Goal: Task Accomplishment & Management: Manage account settings

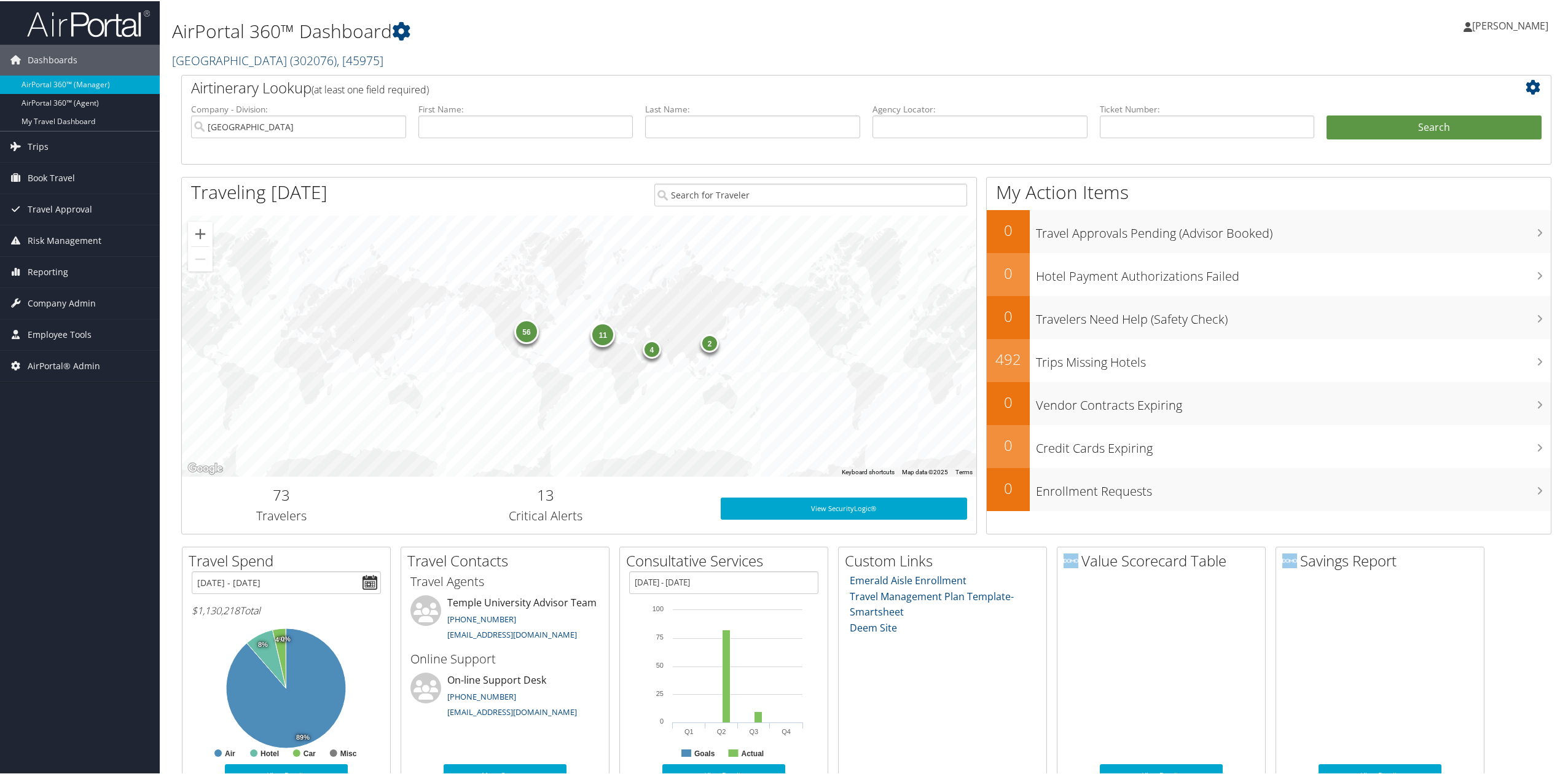
click at [290, 59] on span "( 302076 )" at bounding box center [314, 59] width 47 height 16
click at [276, 84] on input "search" at bounding box center [253, 82] width 162 height 23
type input "tbc"
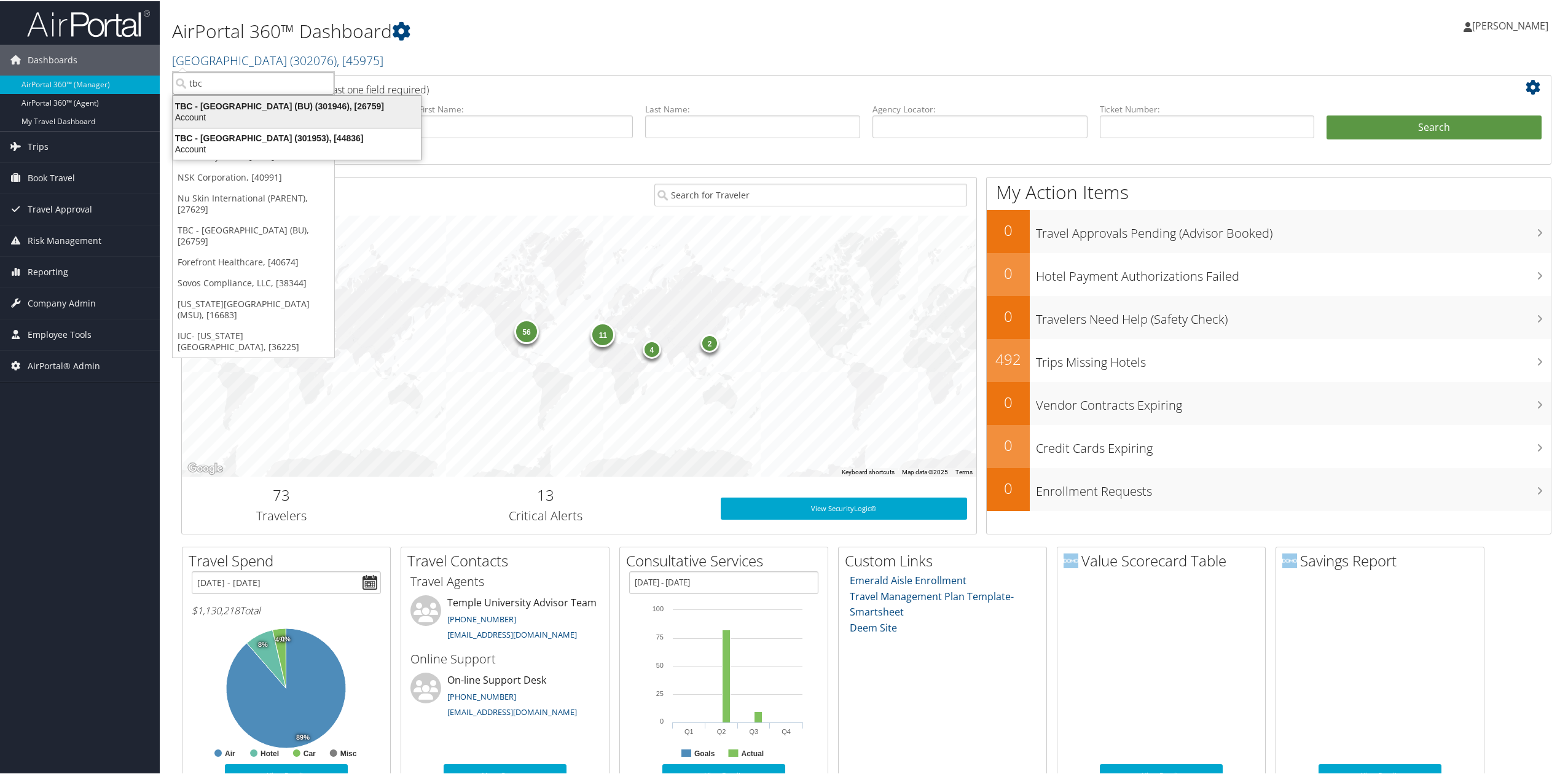
click at [220, 99] on div "TBC - Boston University (BU) (301946), [26759]" at bounding box center [297, 105] width 263 height 11
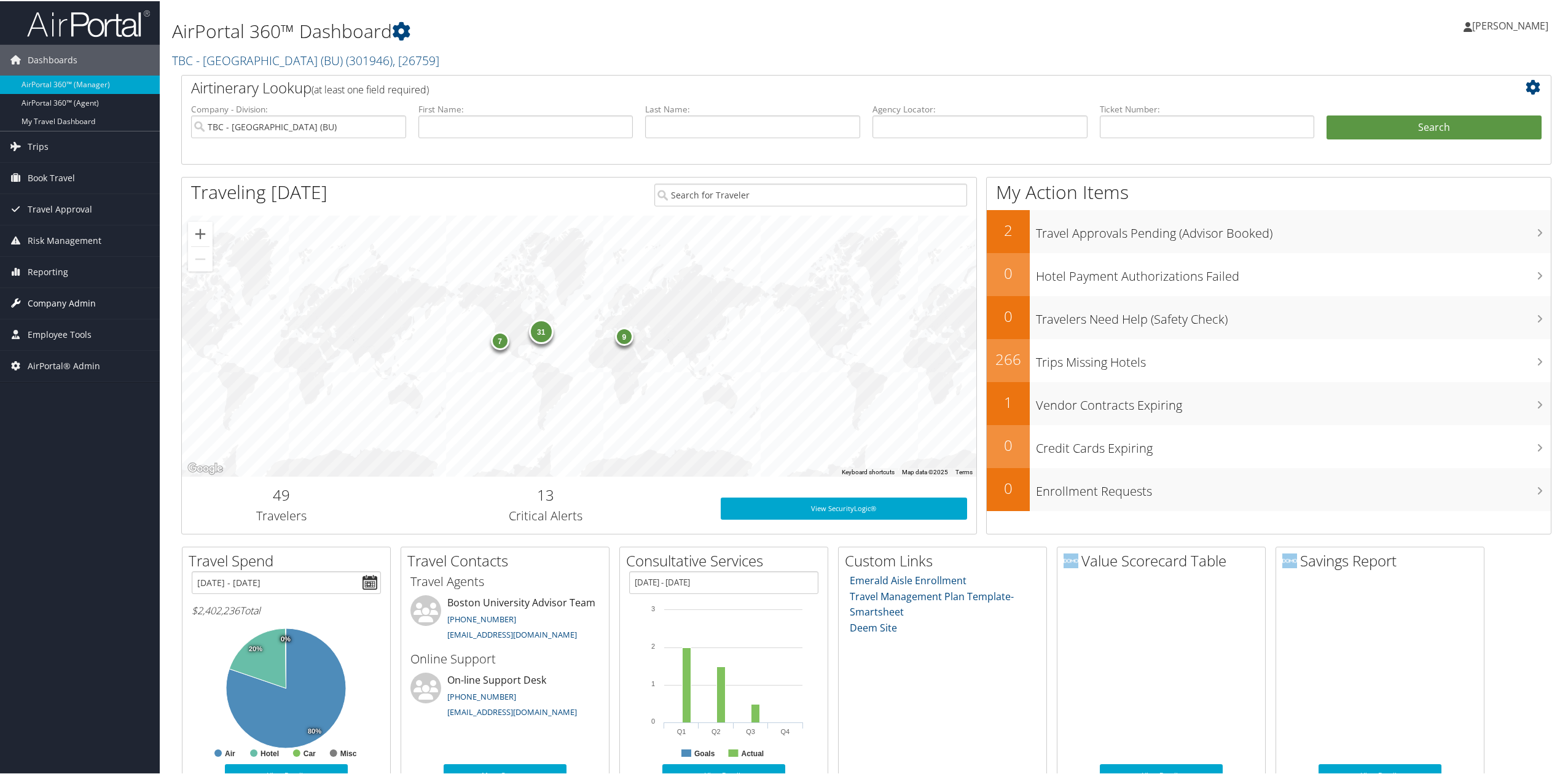
click at [77, 306] on span "Company Admin" at bounding box center [62, 302] width 68 height 31
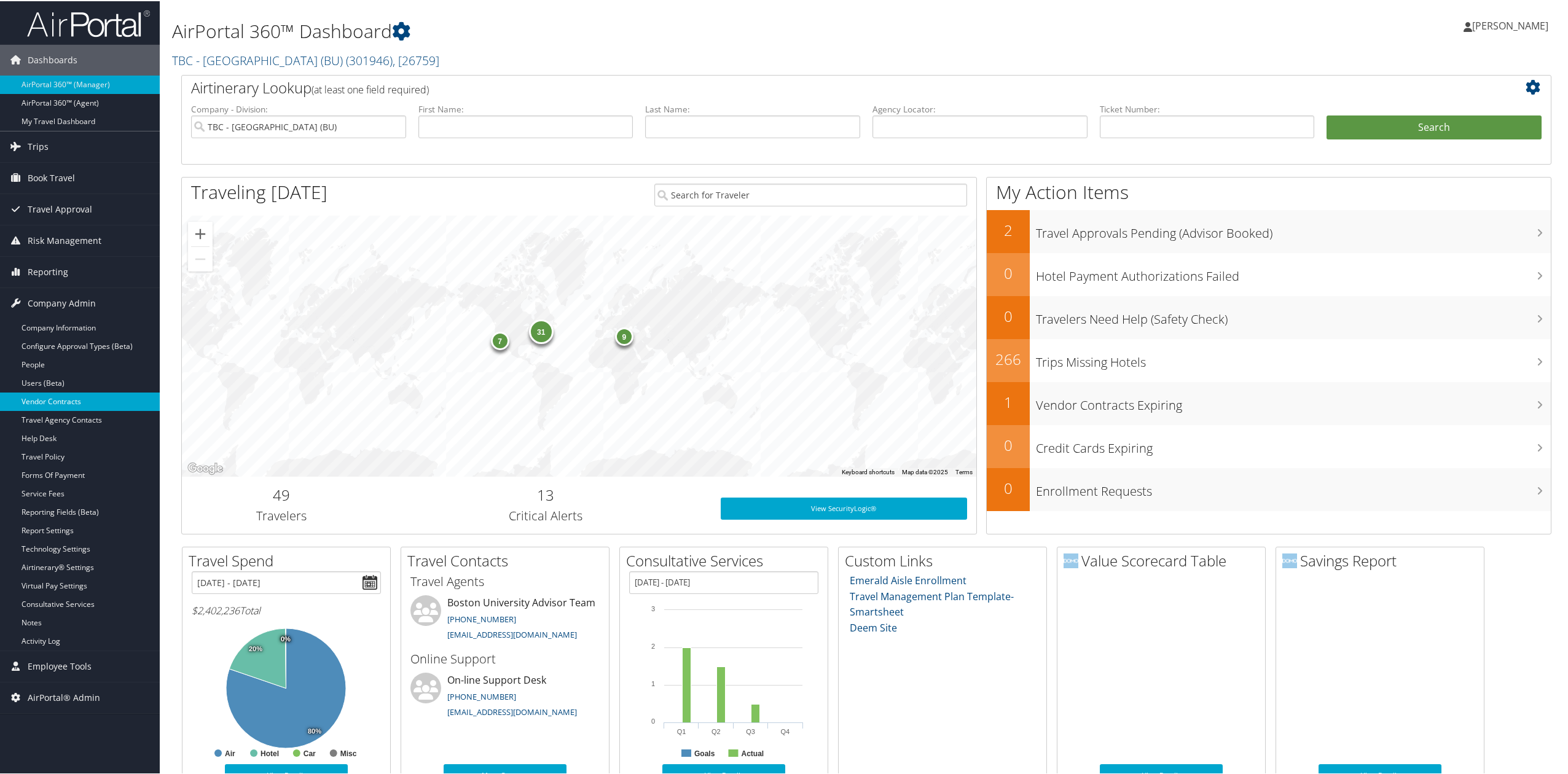
click at [57, 409] on link "Vendor Contracts" at bounding box center [79, 401] width 160 height 18
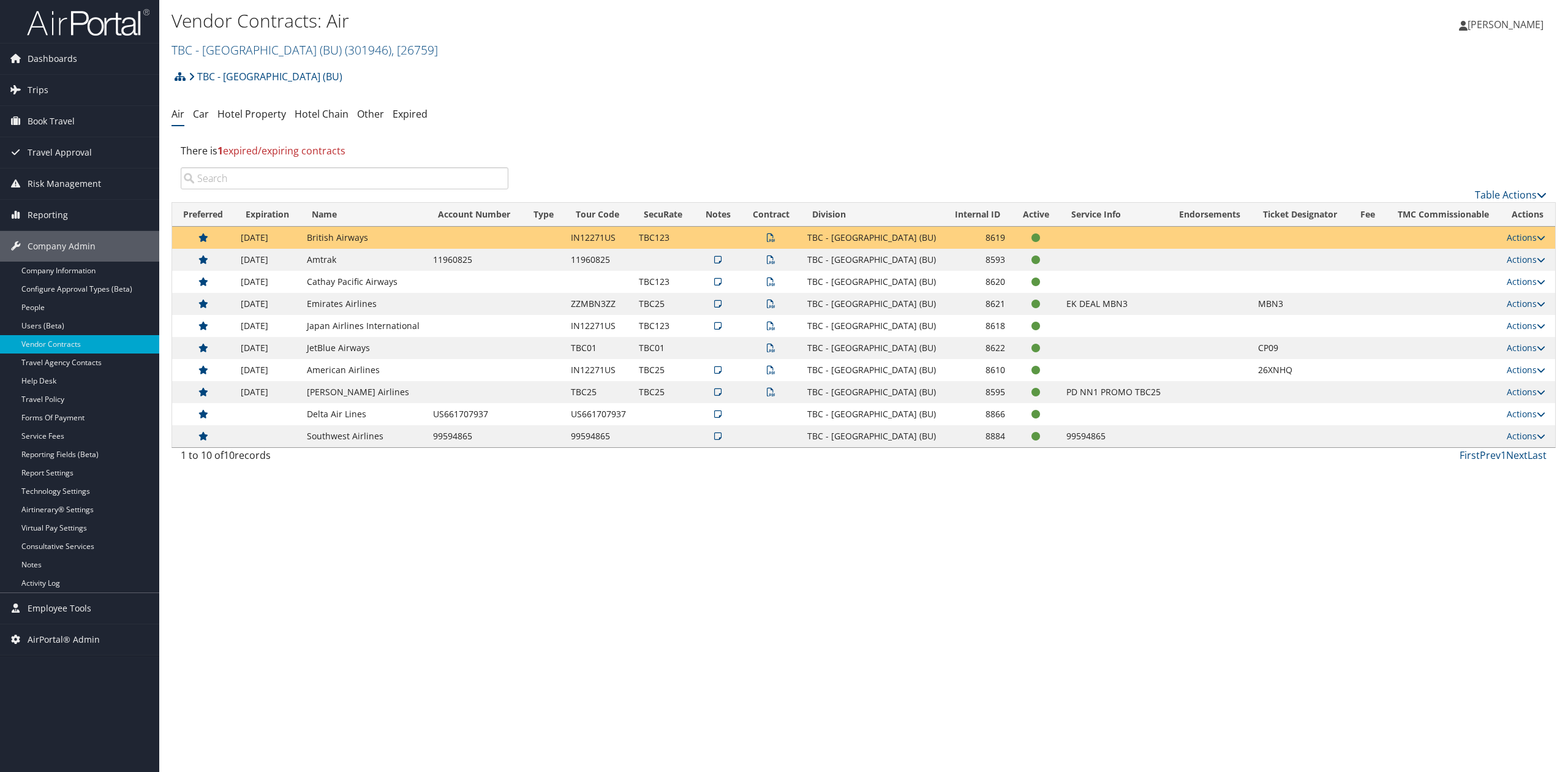
click at [774, 238] on icon at bounding box center [771, 238] width 8 height 8
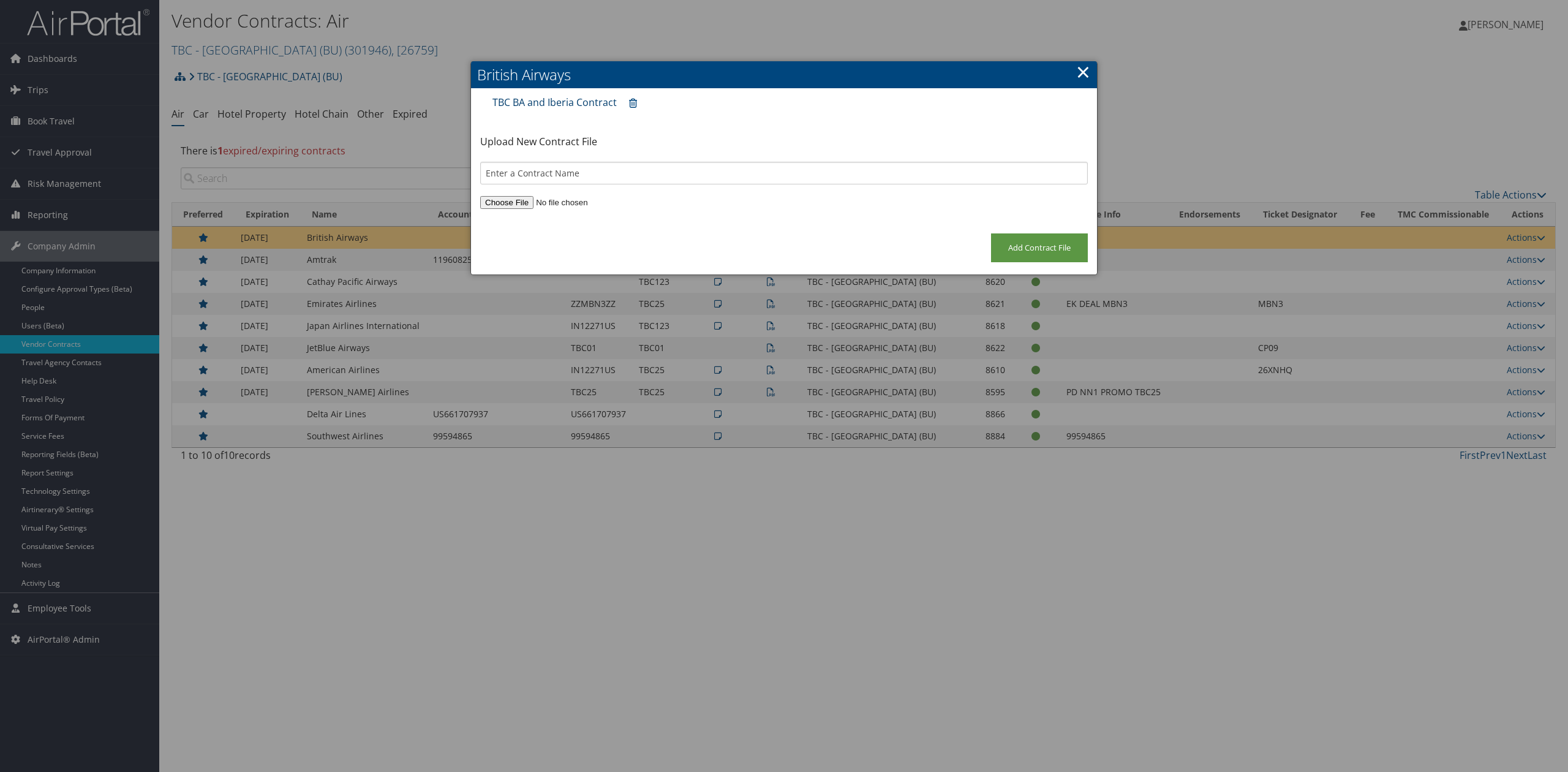
click at [559, 96] on link "TBC BA and Iberia Contract" at bounding box center [554, 102] width 124 height 13
click at [1078, 71] on link "×" at bounding box center [1083, 71] width 14 height 25
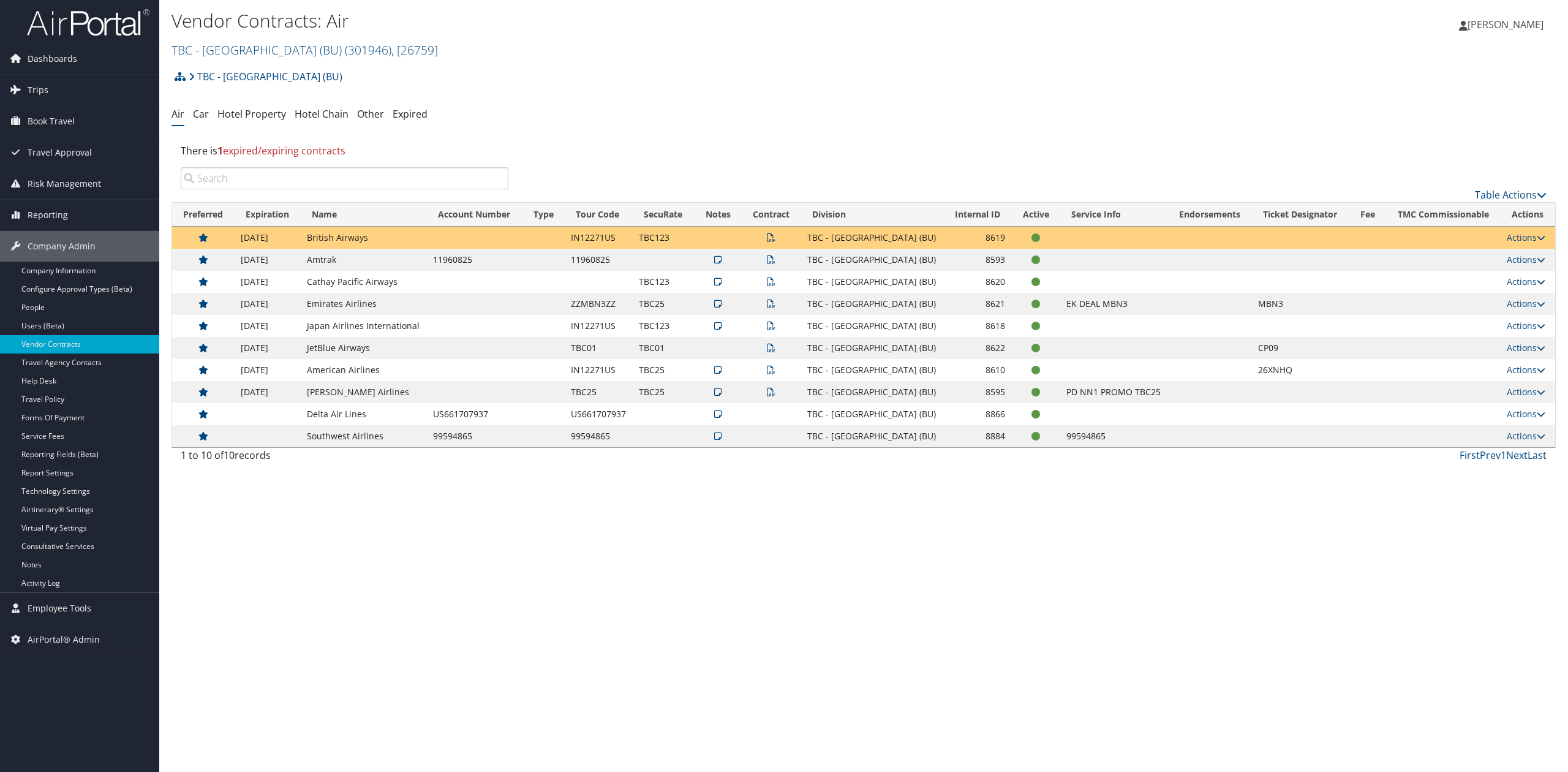
click at [596, 238] on td "IN12271US" at bounding box center [598, 237] width 68 height 22
copy td "IN12271US"
drag, startPoint x: 738, startPoint y: 246, endPoint x: 760, endPoint y: 240, distance: 22.8
click at [738, 246] on td at bounding box center [718, 237] width 48 height 22
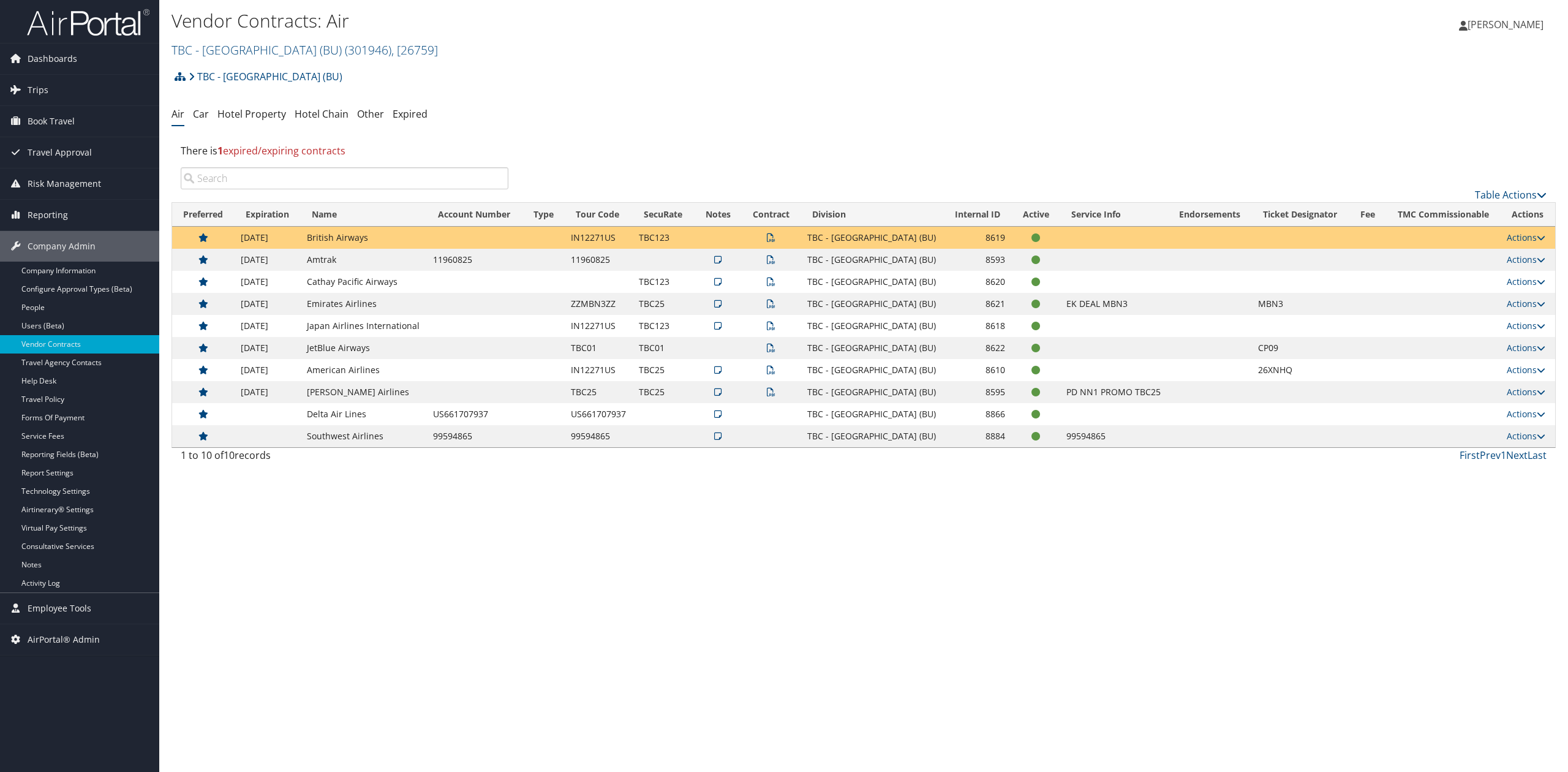
click at [775, 238] on icon at bounding box center [771, 238] width 8 height 8
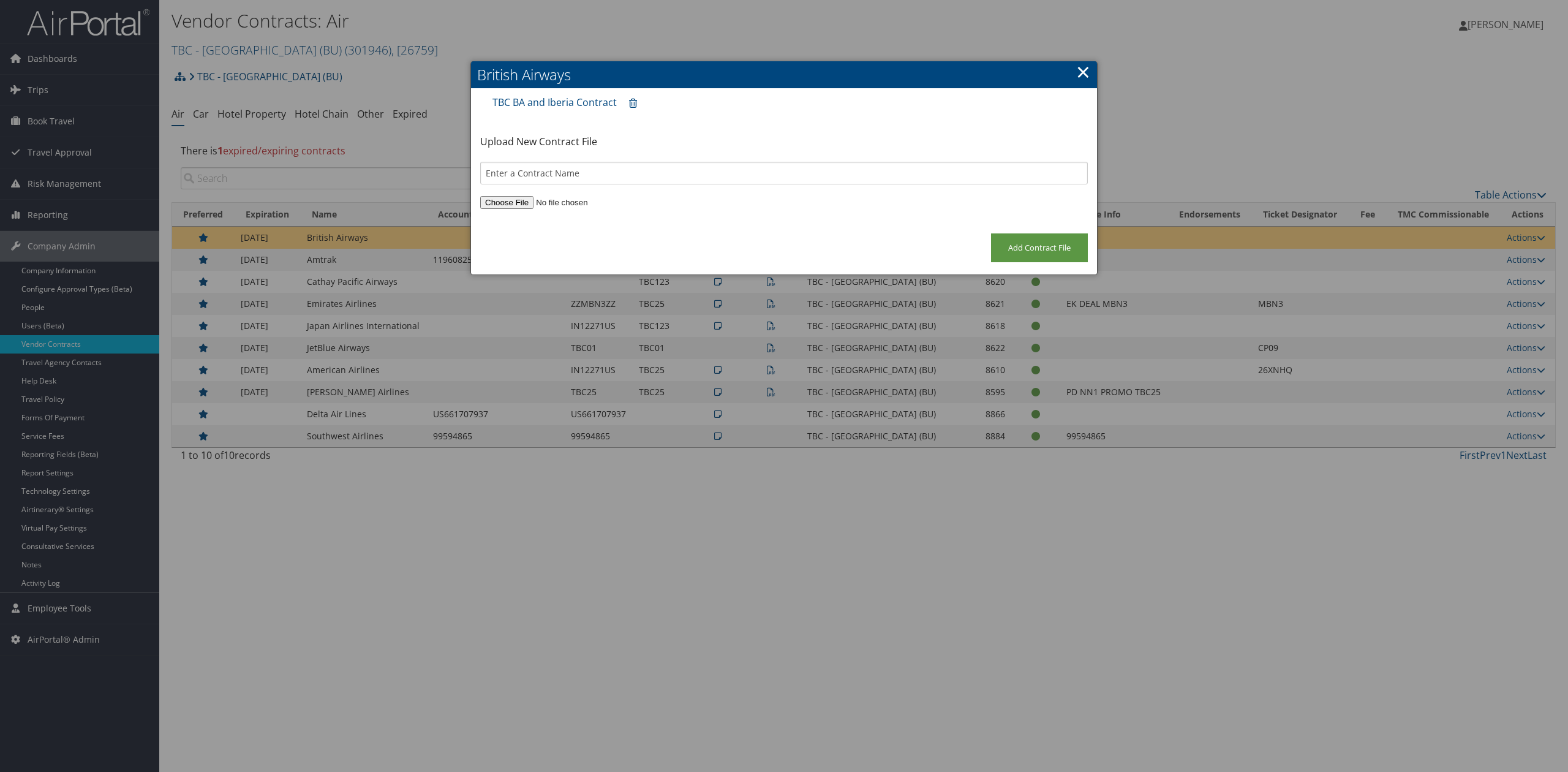
click at [1081, 71] on link "×" at bounding box center [1083, 71] width 14 height 25
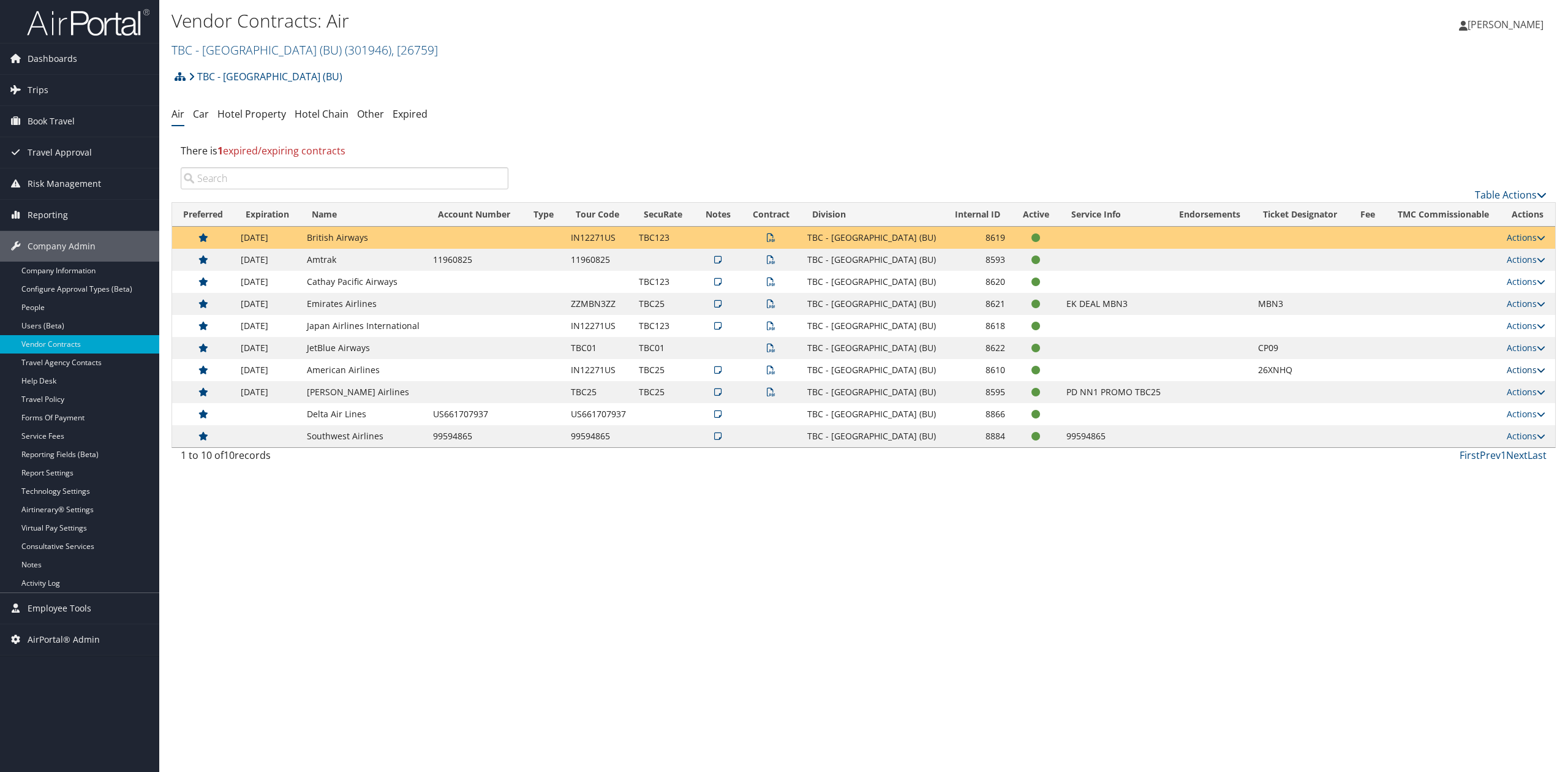
click at [1515, 371] on link "Actions" at bounding box center [1526, 369] width 39 height 11
click at [1504, 434] on link "Edit Contract" at bounding box center [1500, 430] width 81 height 21
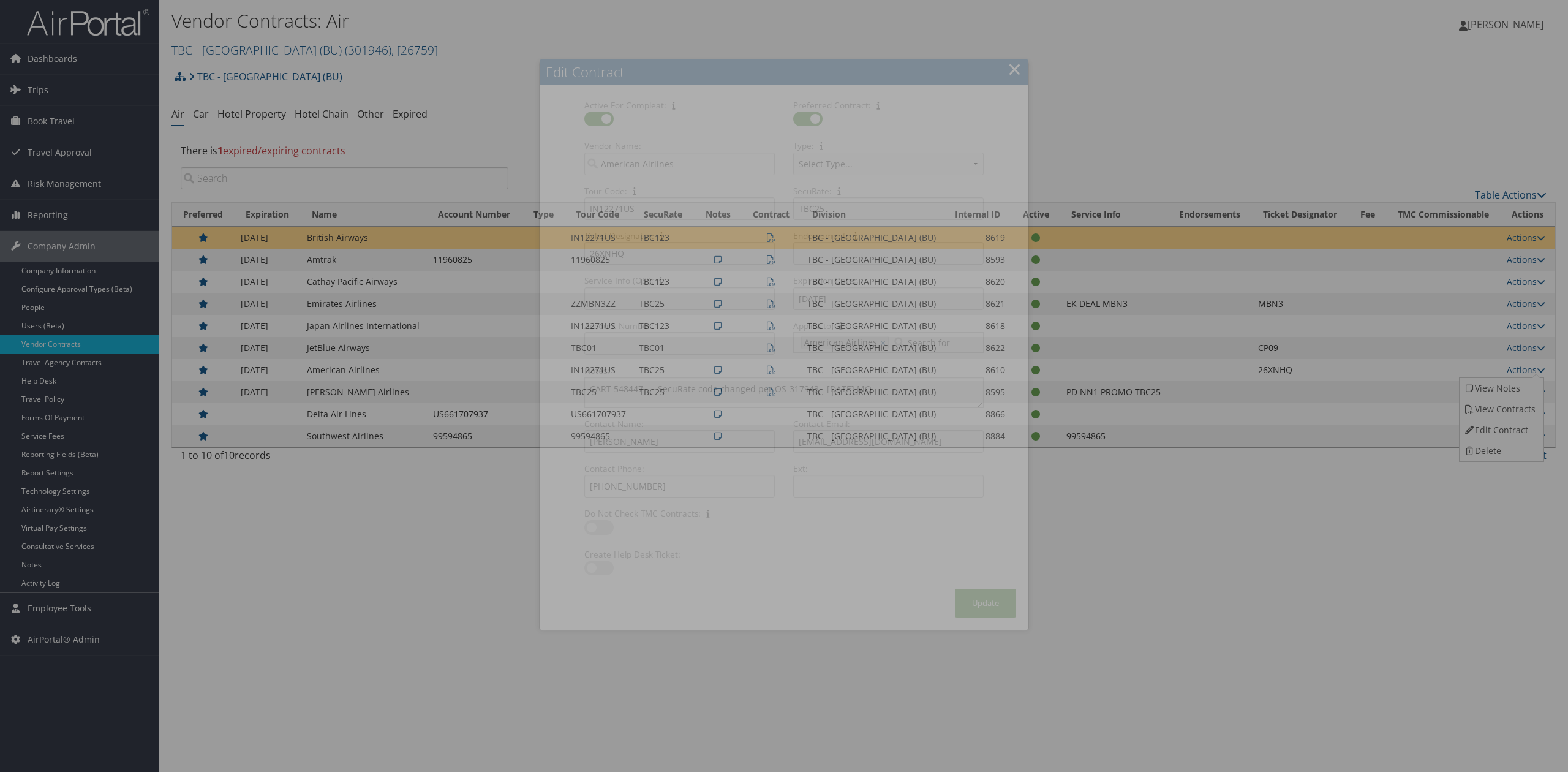
select select "[object Object]"
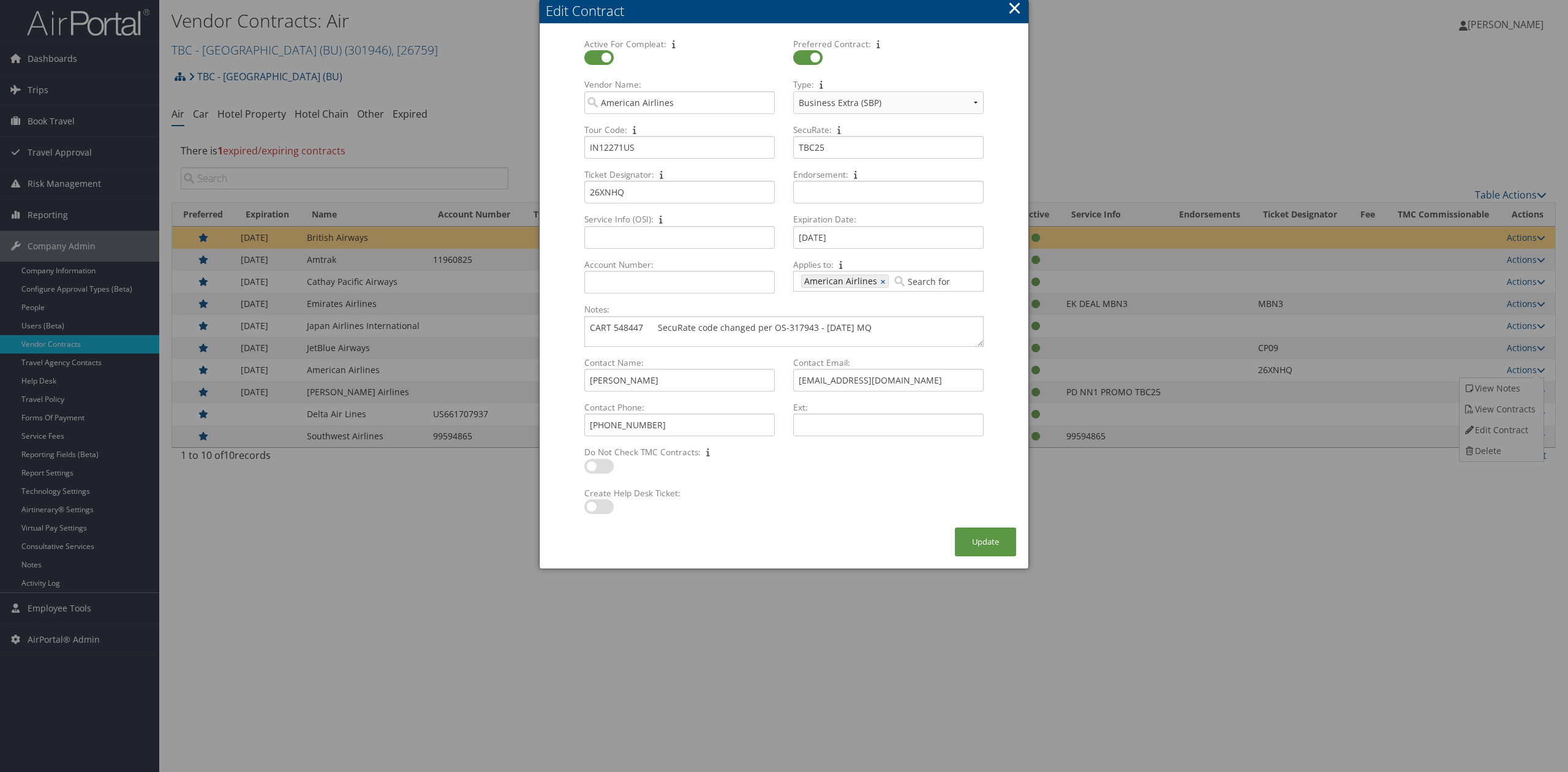
click at [1011, 8] on button "×" at bounding box center [1014, 8] width 14 height 25
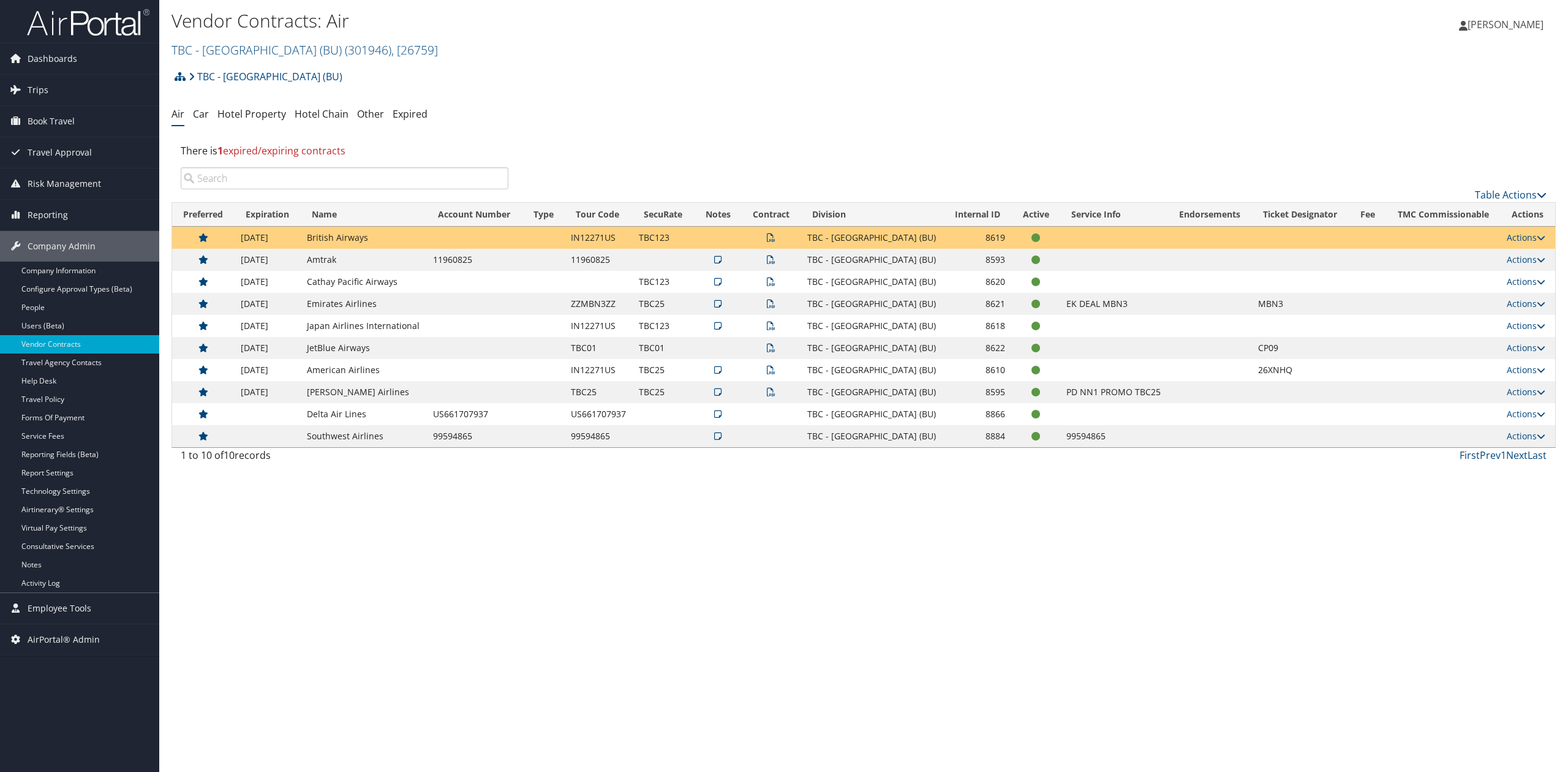
click at [770, 534] on div "Vendor Contracts: Air TBC - Boston University (BU) ( 301946 ) , [ 26759 ] TBC -…" at bounding box center [864, 386] width 1409 height 772
click at [267, 48] on link "TBC - Boston University (BU) ( 301946 ) , [ 26759 ]" at bounding box center [304, 50] width 267 height 16
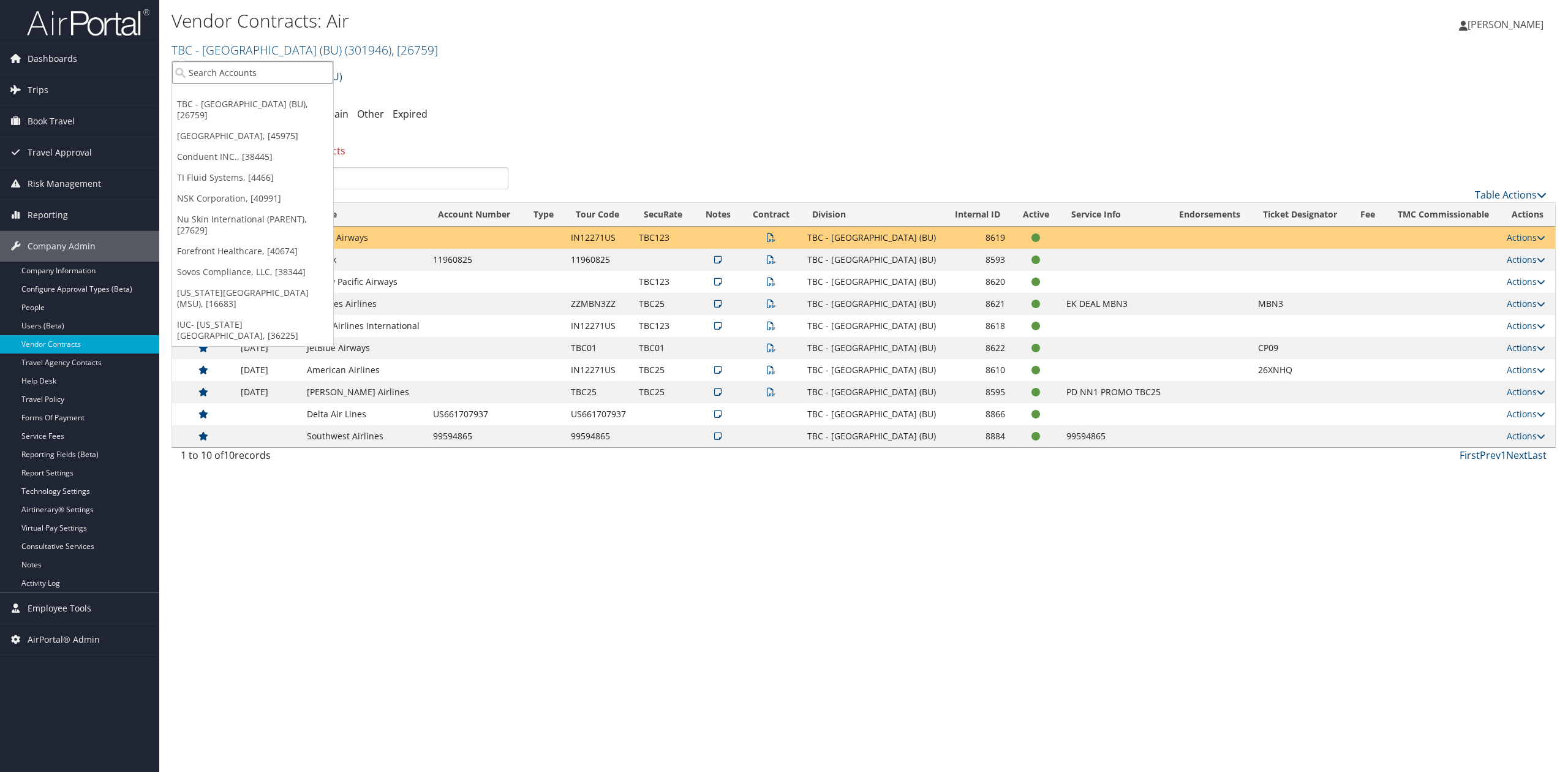
click at [265, 84] on input "search" at bounding box center [252, 73] width 161 height 23
click at [221, 149] on link "Conduent INC., [38445]" at bounding box center [252, 156] width 161 height 21
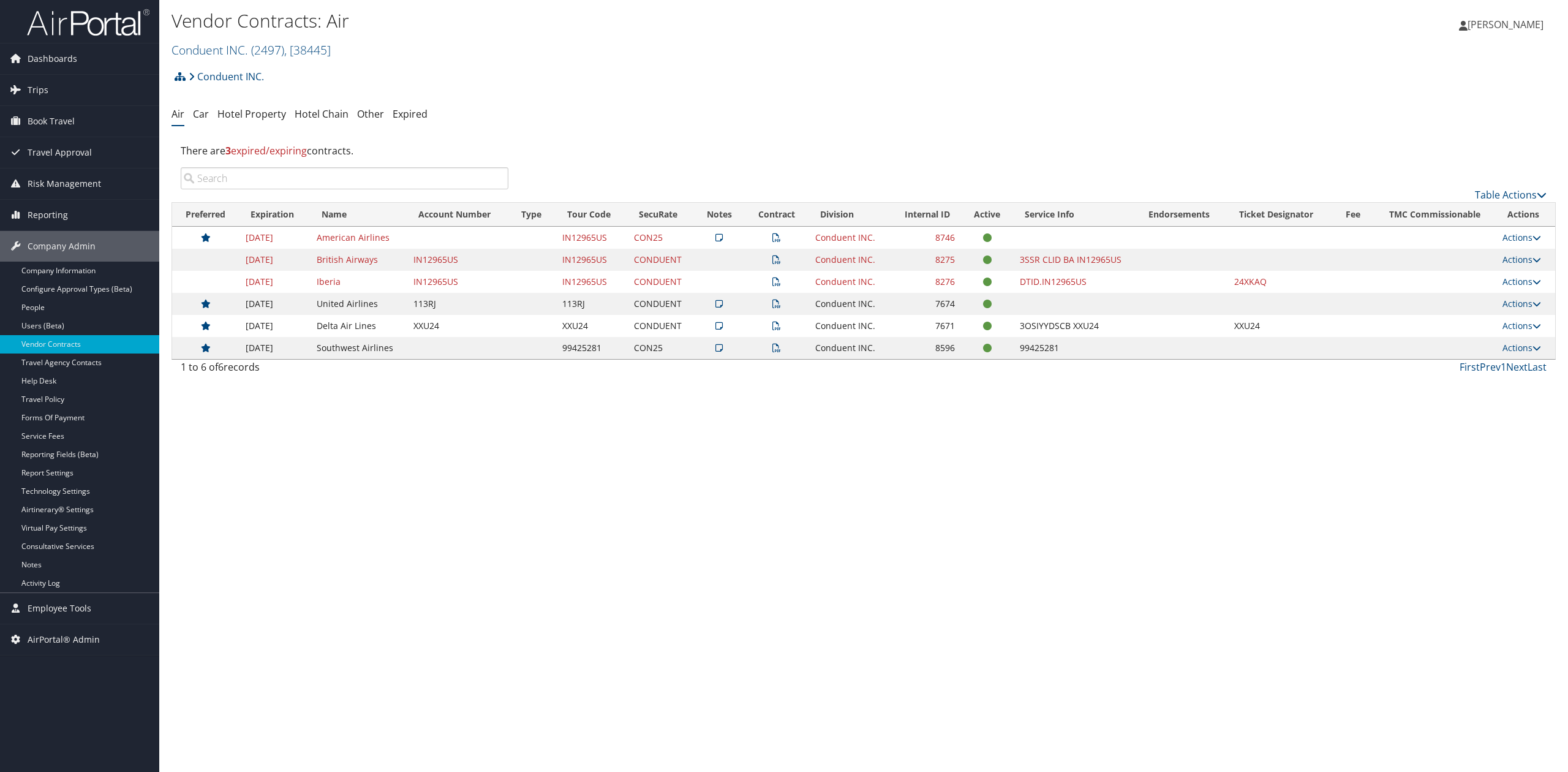
click at [720, 238] on icon at bounding box center [719, 238] width 7 height 8
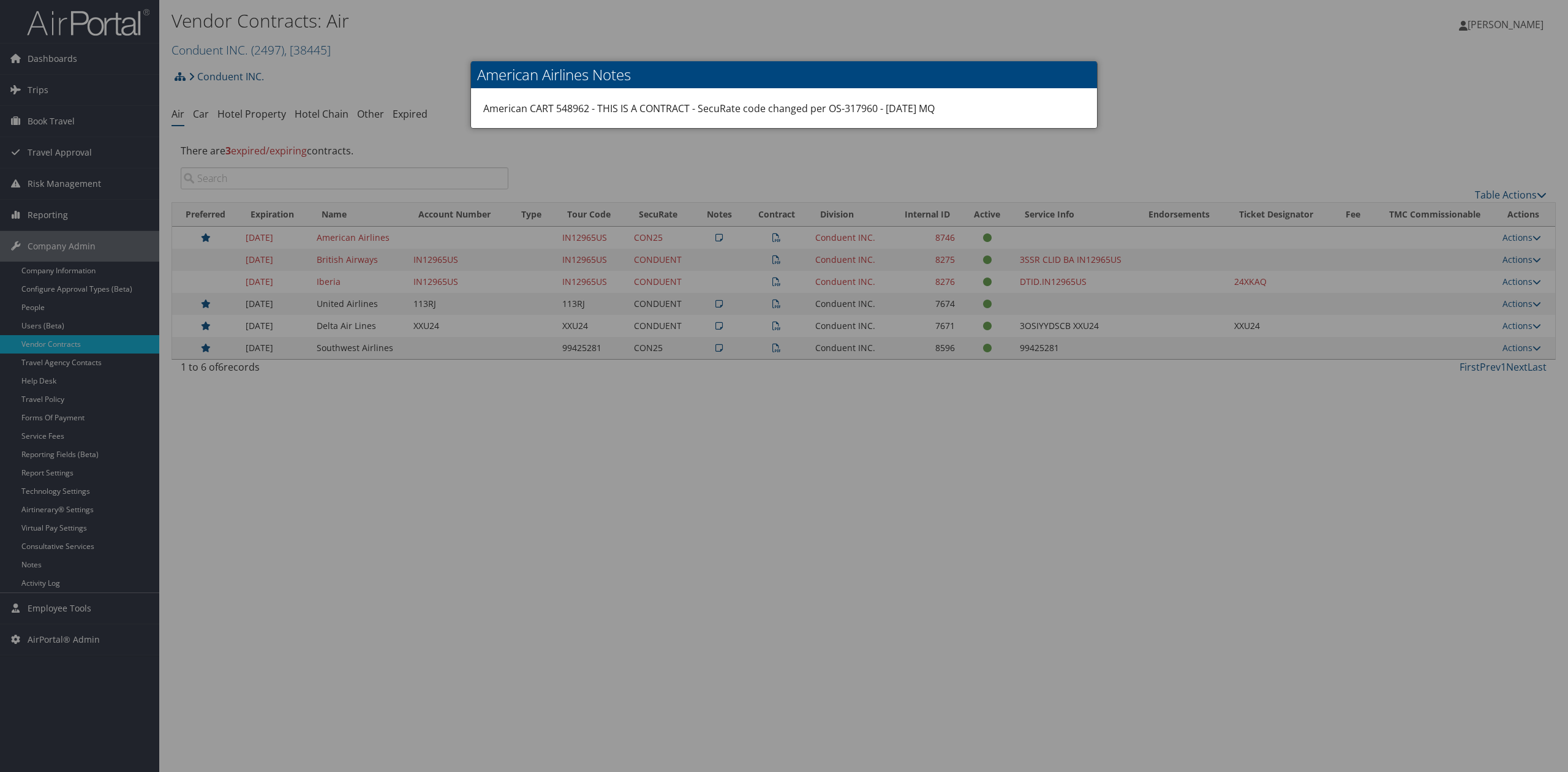
drag, startPoint x: 786, startPoint y: 425, endPoint x: 805, endPoint y: 417, distance: 20.6
click at [788, 423] on div at bounding box center [784, 386] width 1568 height 772
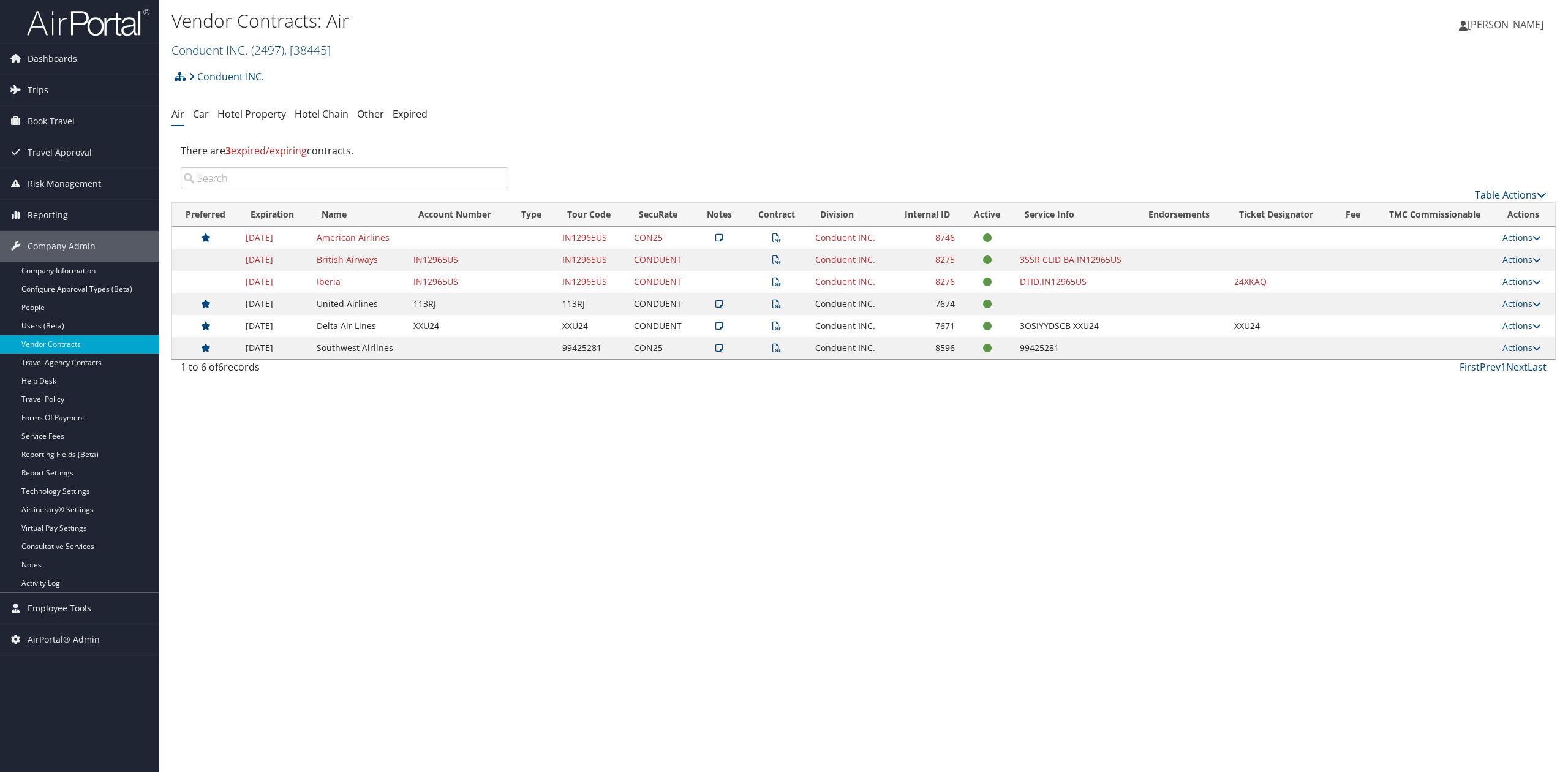
drag, startPoint x: 1510, startPoint y: 238, endPoint x: 1509, endPoint y: 260, distance: 22.0
click at [1510, 238] on link "Actions" at bounding box center [1521, 237] width 39 height 11
click at [1491, 302] on link "Edit Contract" at bounding box center [1496, 297] width 81 height 21
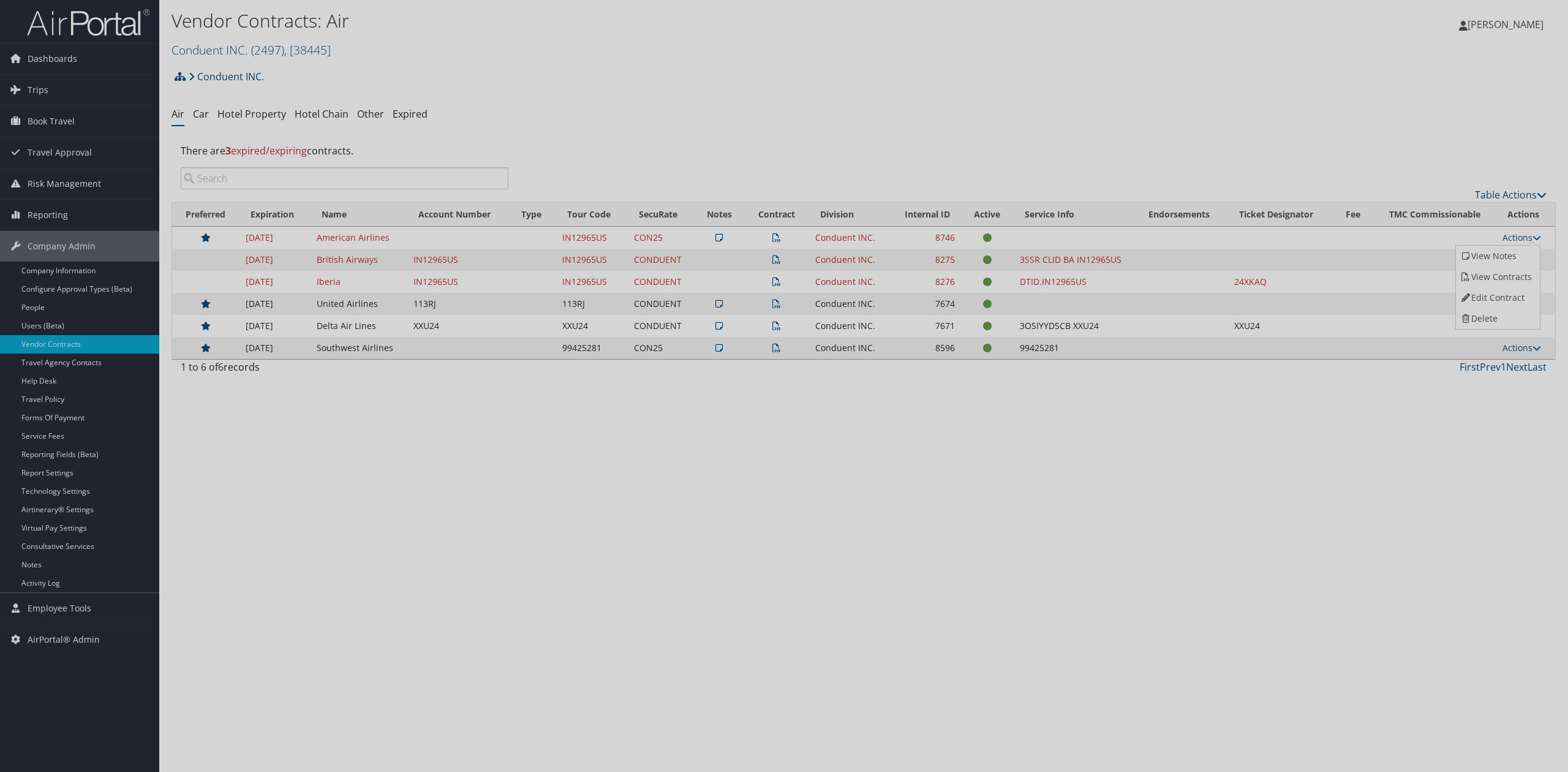
select select "[object Object]"
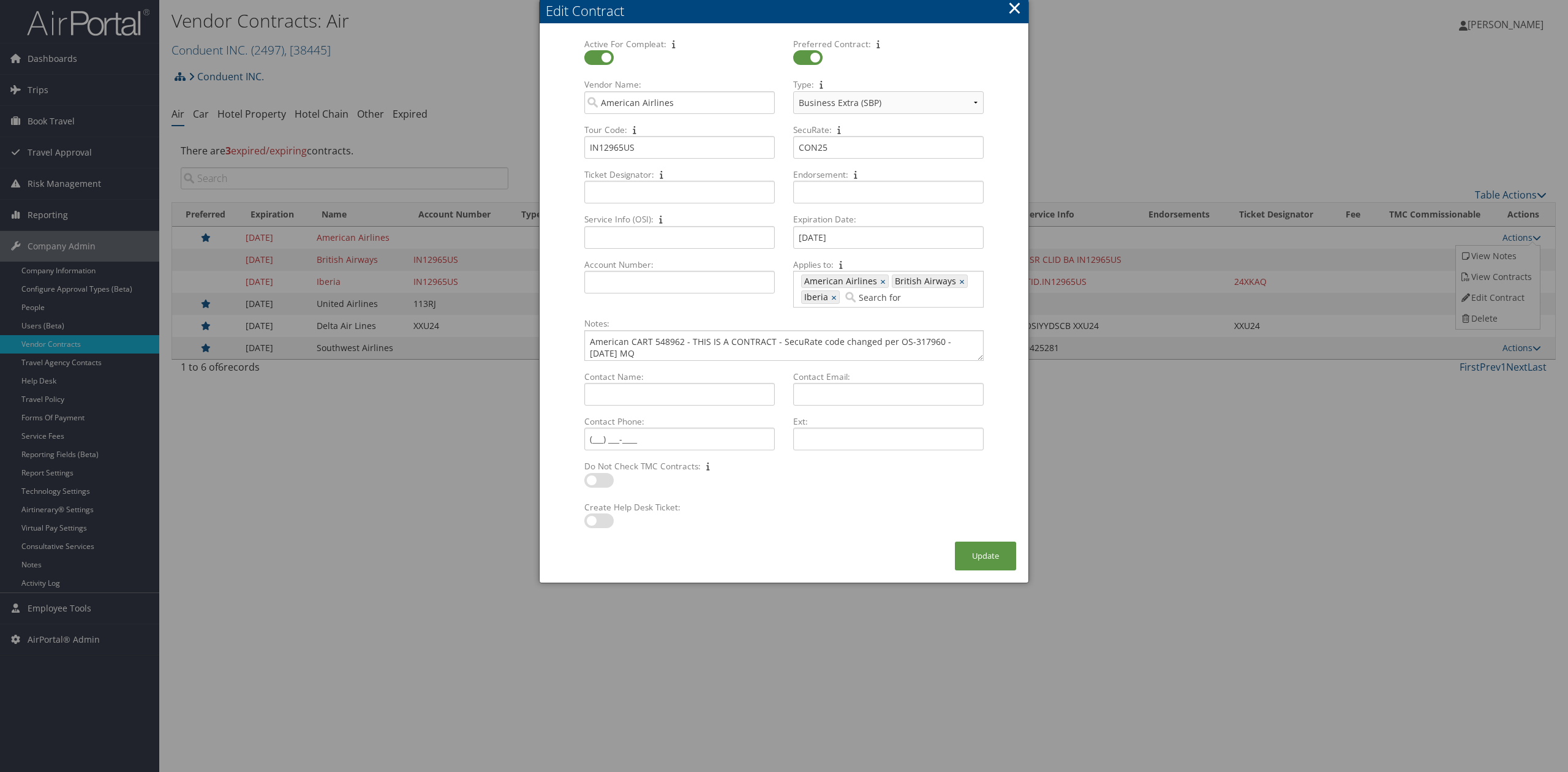
click at [1014, 11] on button "×" at bounding box center [1014, 8] width 14 height 25
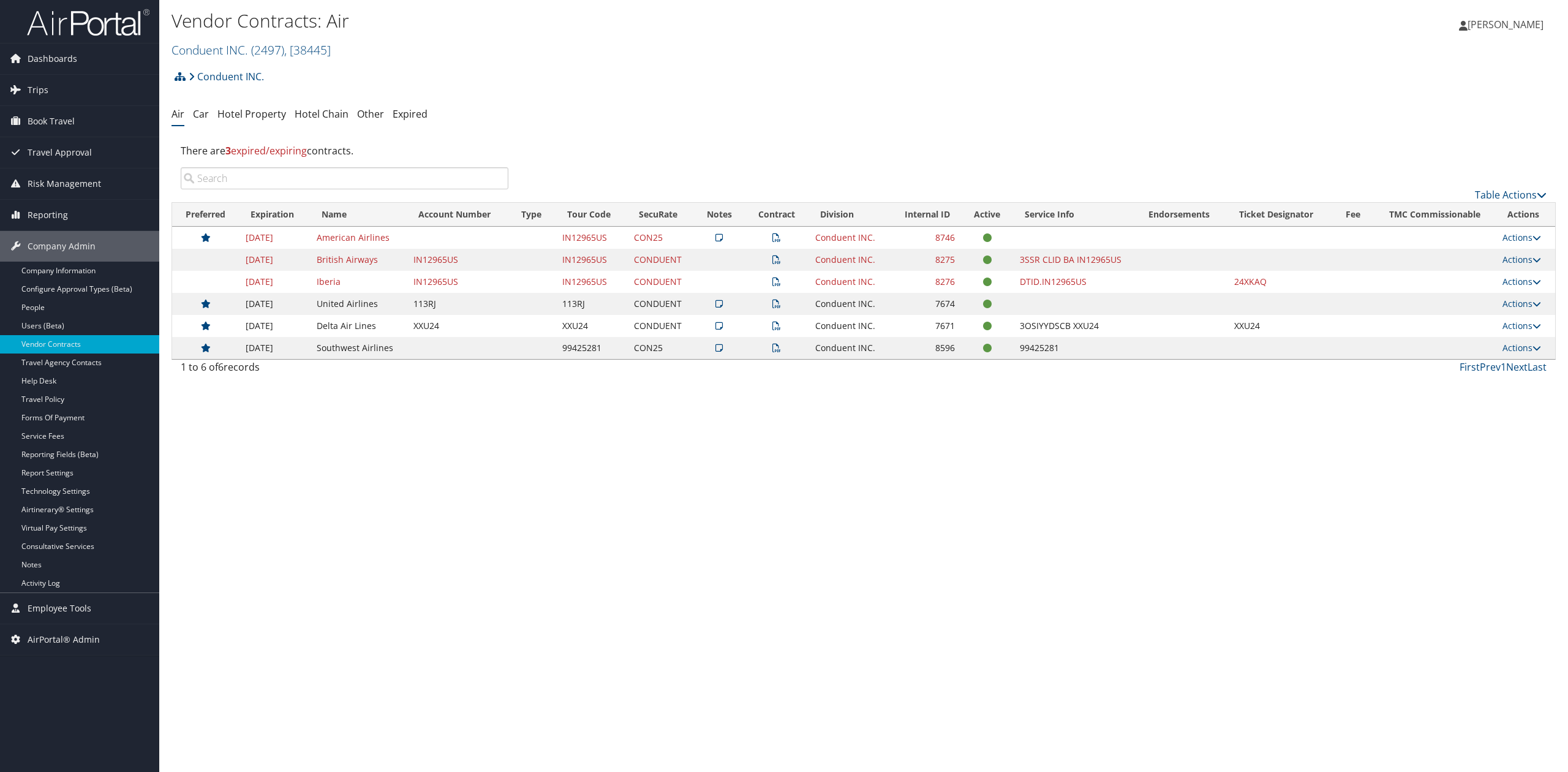
drag, startPoint x: 758, startPoint y: 454, endPoint x: 755, endPoint y: 447, distance: 7.6
click at [757, 454] on div "Vendor Contracts: Air Conduent INC. ( 2497 ) , [ 38445 ] Conduent INC. TBC - Bo…" at bounding box center [864, 386] width 1409 height 772
click at [206, 42] on link "Conduent INC. ( 2497 ) , [ 38445 ]" at bounding box center [250, 50] width 159 height 16
click at [214, 76] on input "search" at bounding box center [252, 73] width 161 height 23
type input "tbc"
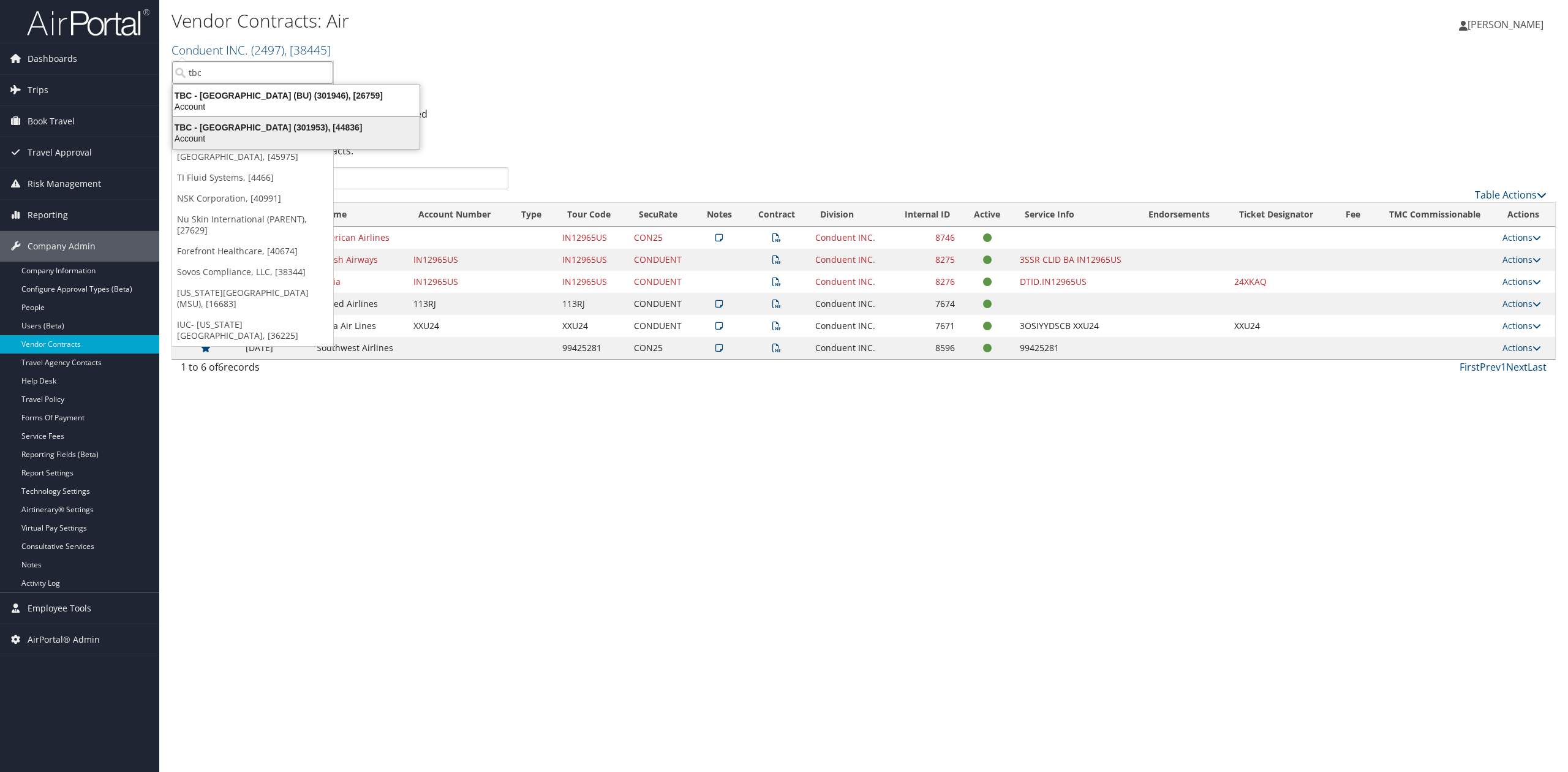
click at [236, 130] on div "TBC - Northeastern University (301953), [44836]" at bounding box center [296, 127] width 262 height 11
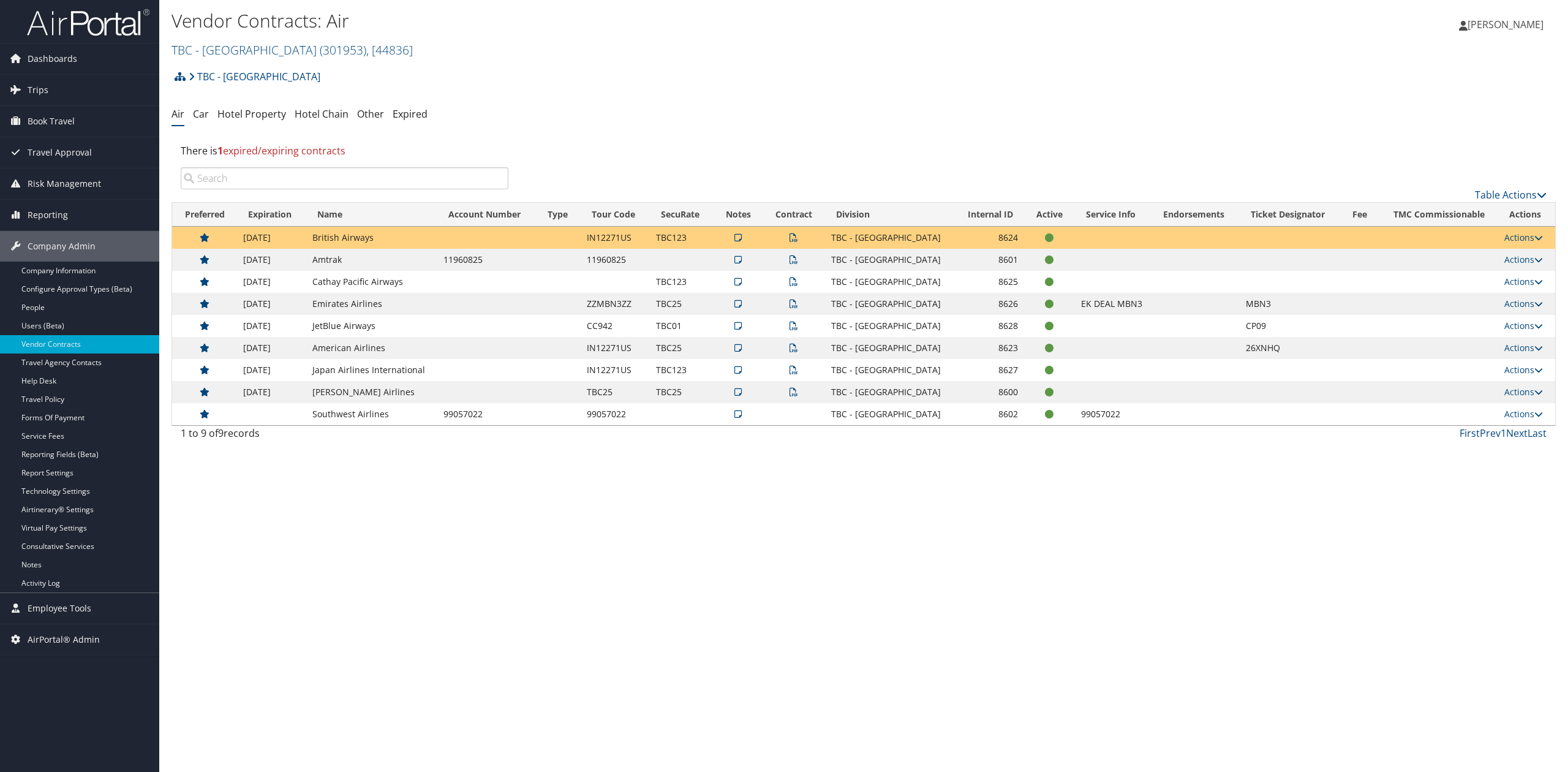
click at [734, 373] on icon at bounding box center [738, 370] width 7 height 8
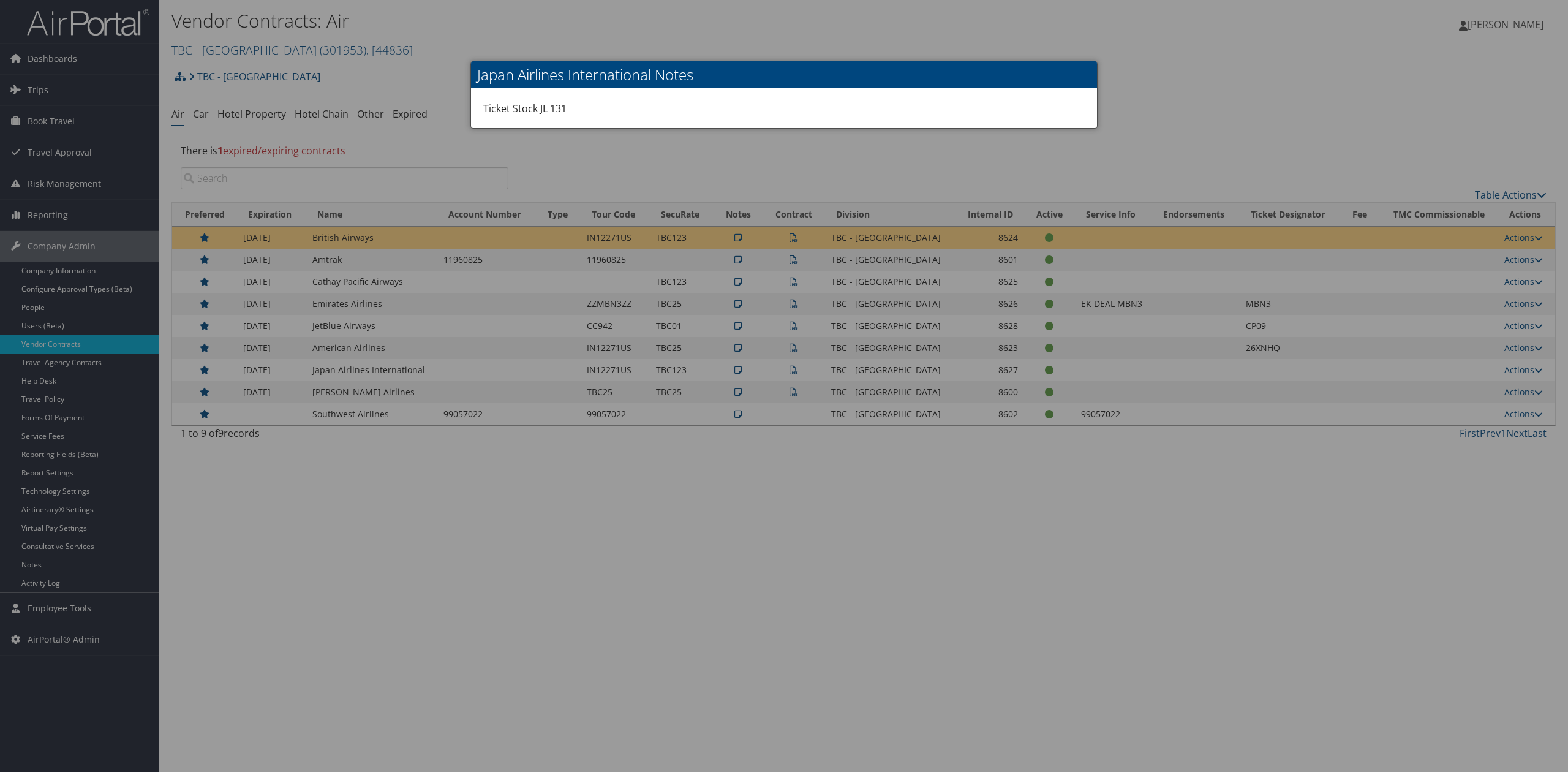
click at [770, 468] on div at bounding box center [784, 386] width 1568 height 772
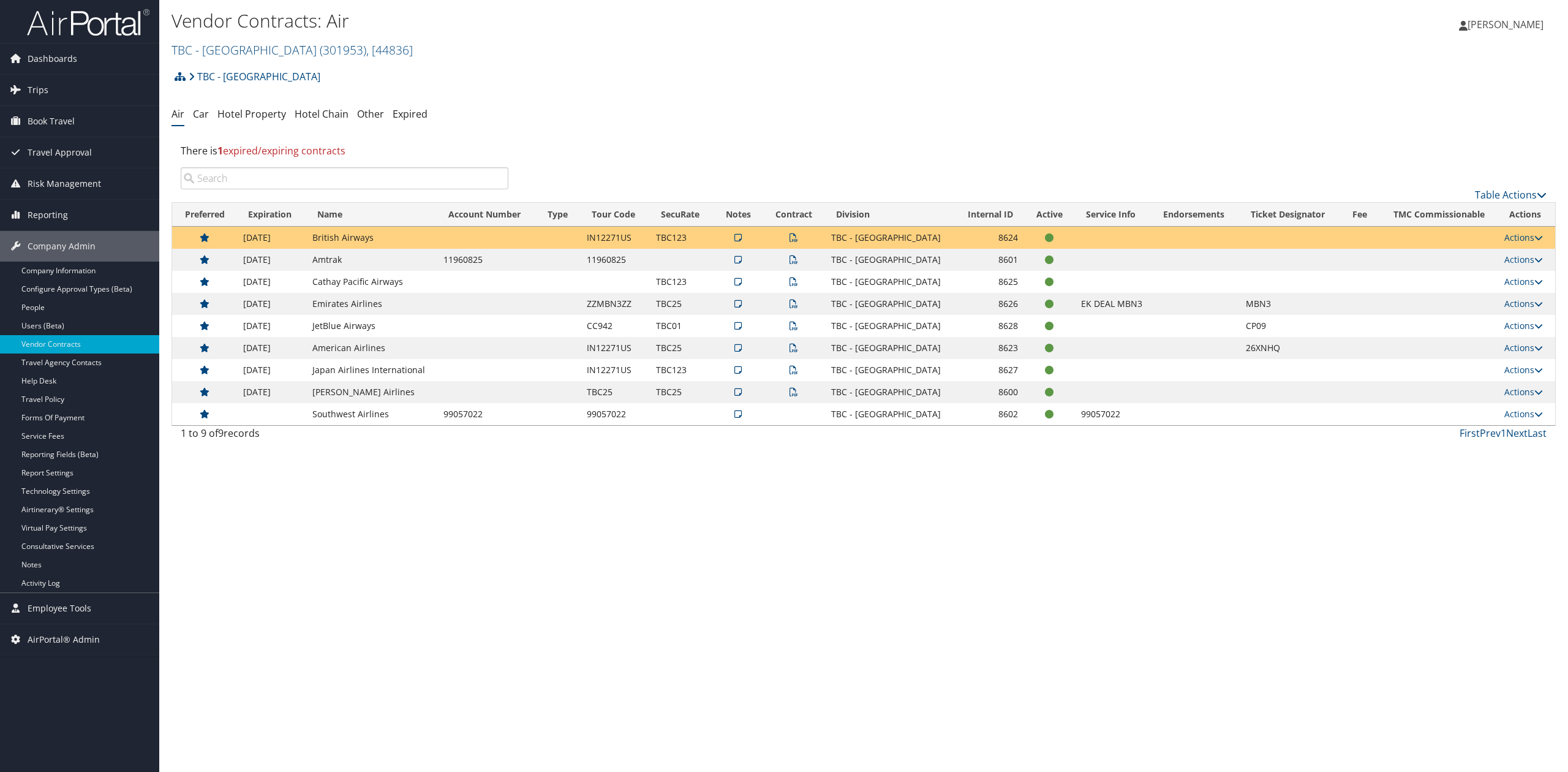
click at [789, 373] on icon at bounding box center [794, 370] width 8 height 8
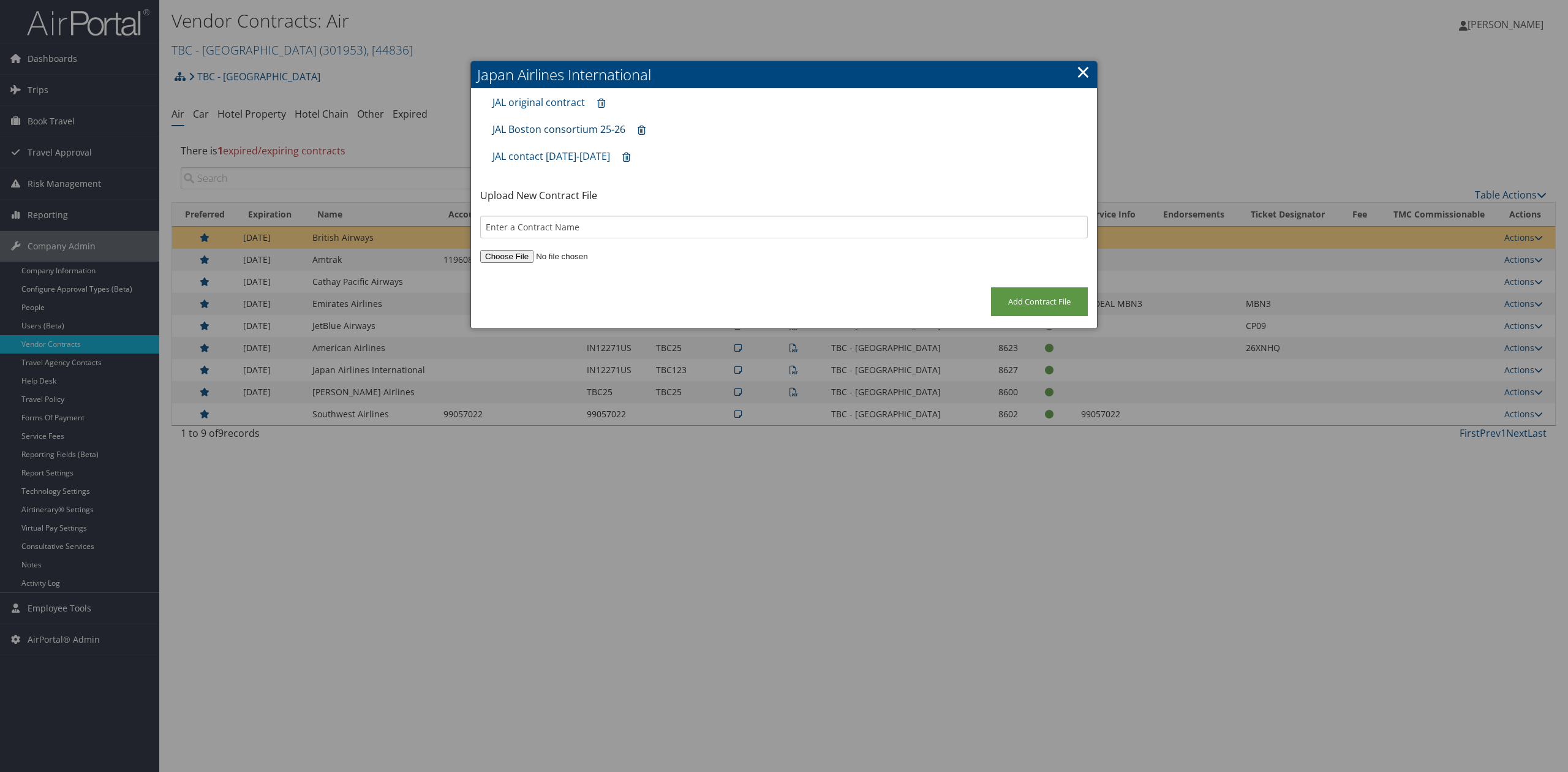
click at [577, 132] on link "JAL Boston consortium 25-26" at bounding box center [559, 129] width 133 height 13
click at [1091, 59] on div at bounding box center [784, 386] width 1568 height 772
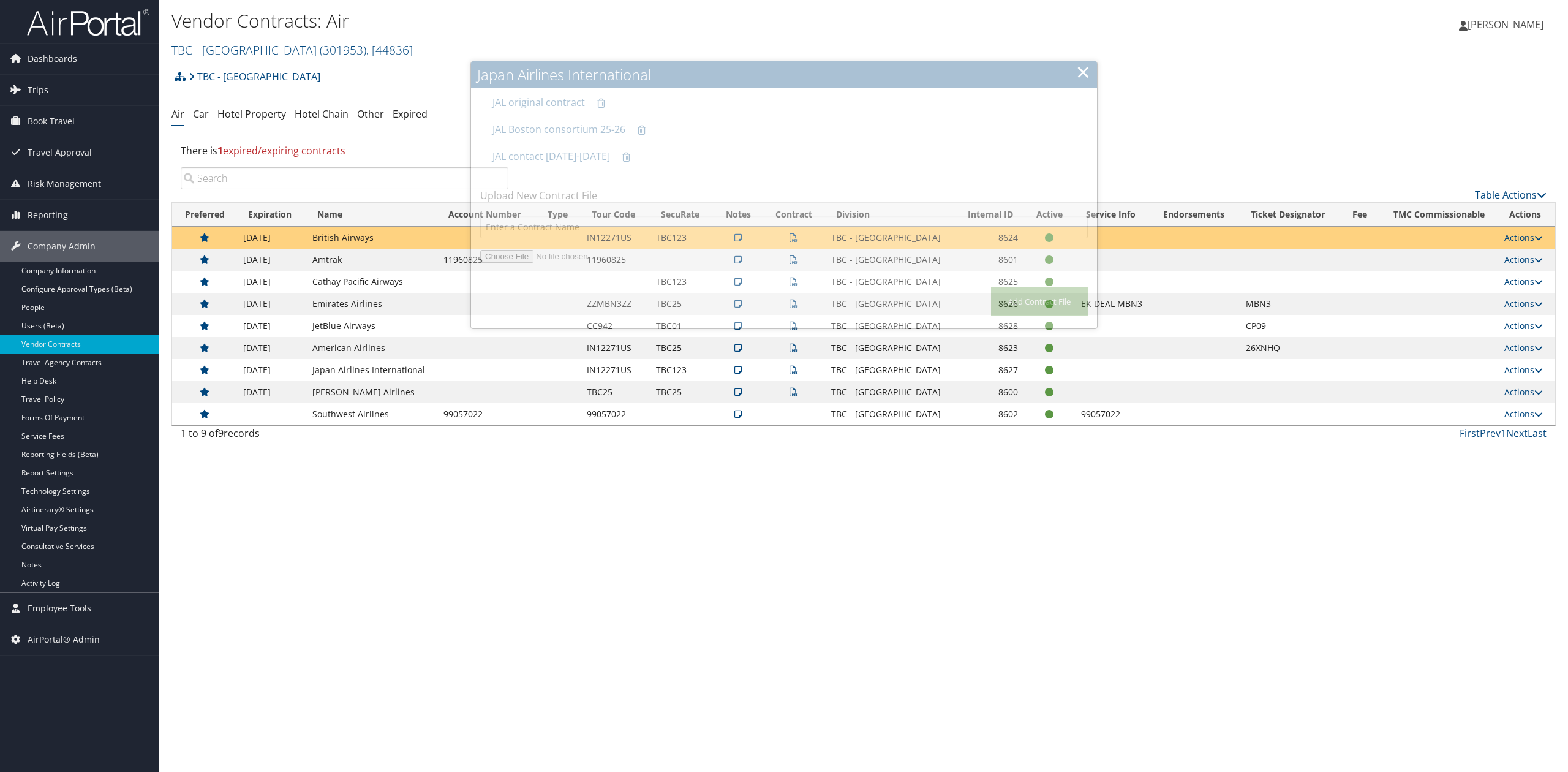
drag, startPoint x: 1081, startPoint y: 67, endPoint x: 1072, endPoint y: 79, distance: 15.0
click at [1079, 67] on link "×" at bounding box center [1083, 71] width 14 height 25
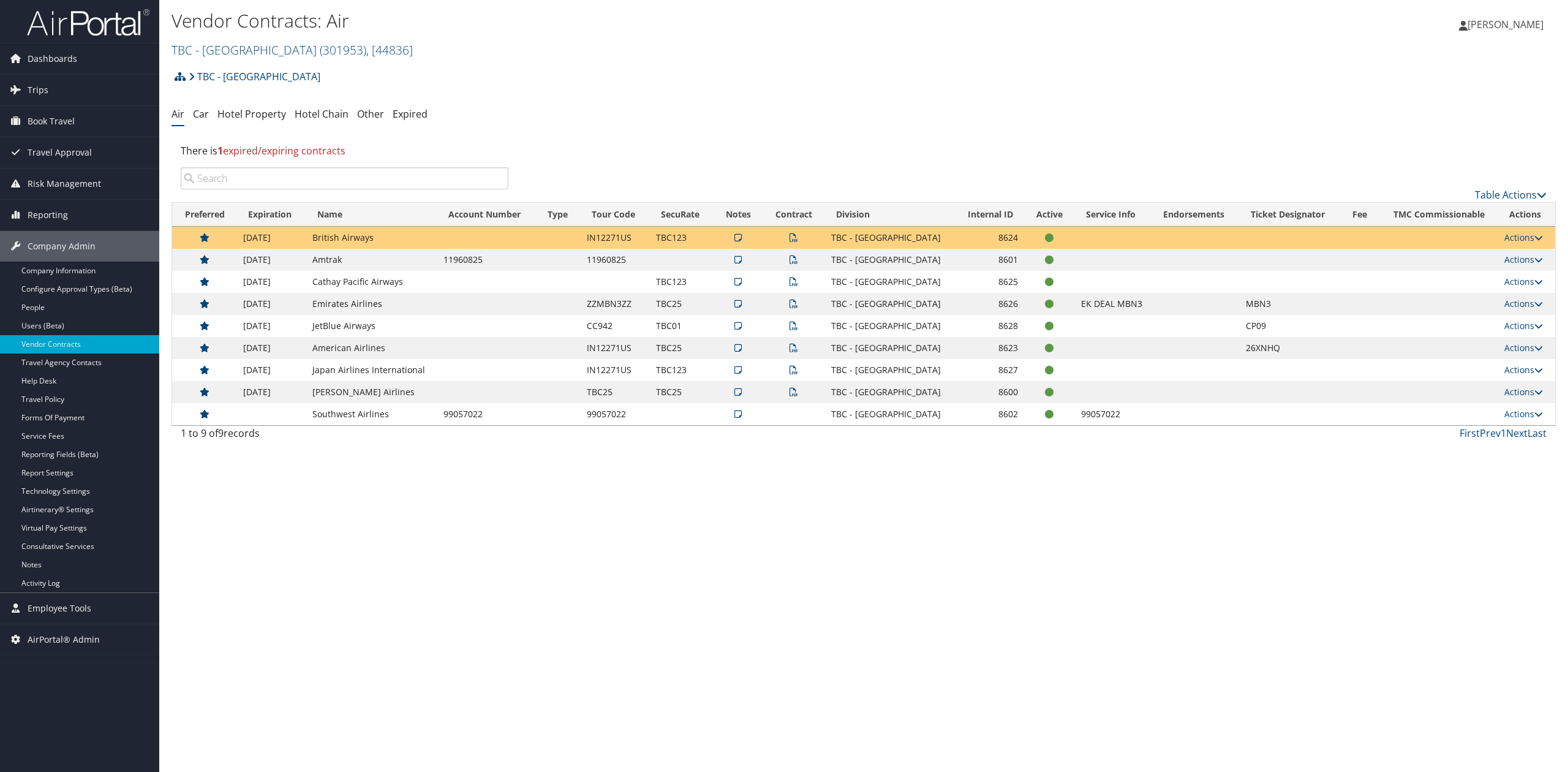
drag, startPoint x: 639, startPoint y: 156, endPoint x: 562, endPoint y: 200, distance: 88.7
click at [632, 159] on div "There is 1 expired/expiring contracts" at bounding box center [863, 151] width 1384 height 33
click at [789, 239] on icon at bounding box center [794, 238] width 8 height 8
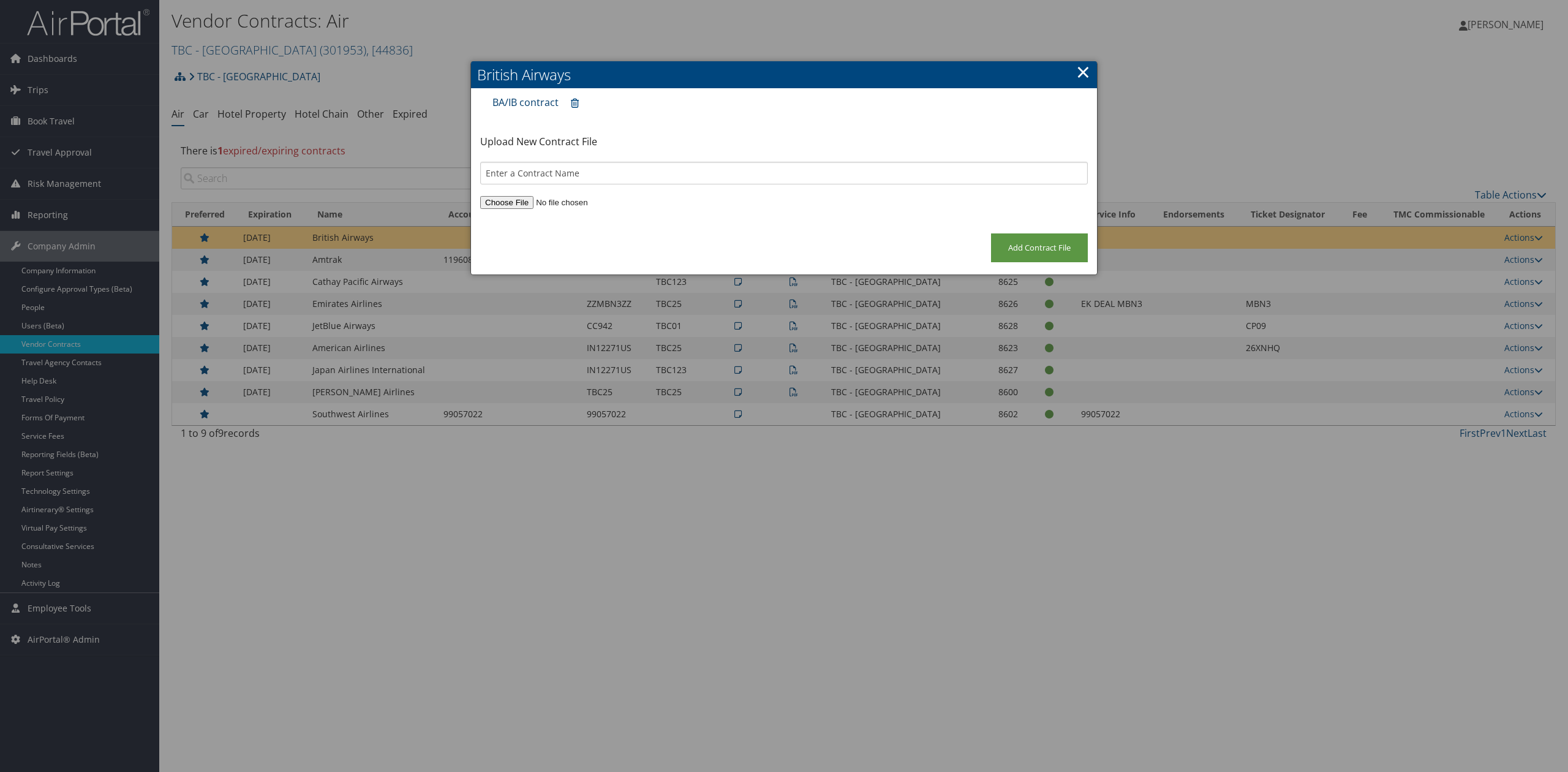
click at [517, 99] on link "BA/IB contract" at bounding box center [525, 102] width 66 height 13
drag, startPoint x: 1081, startPoint y: 69, endPoint x: 994, endPoint y: 176, distance: 137.9
click at [1081, 69] on link "×" at bounding box center [1083, 71] width 14 height 25
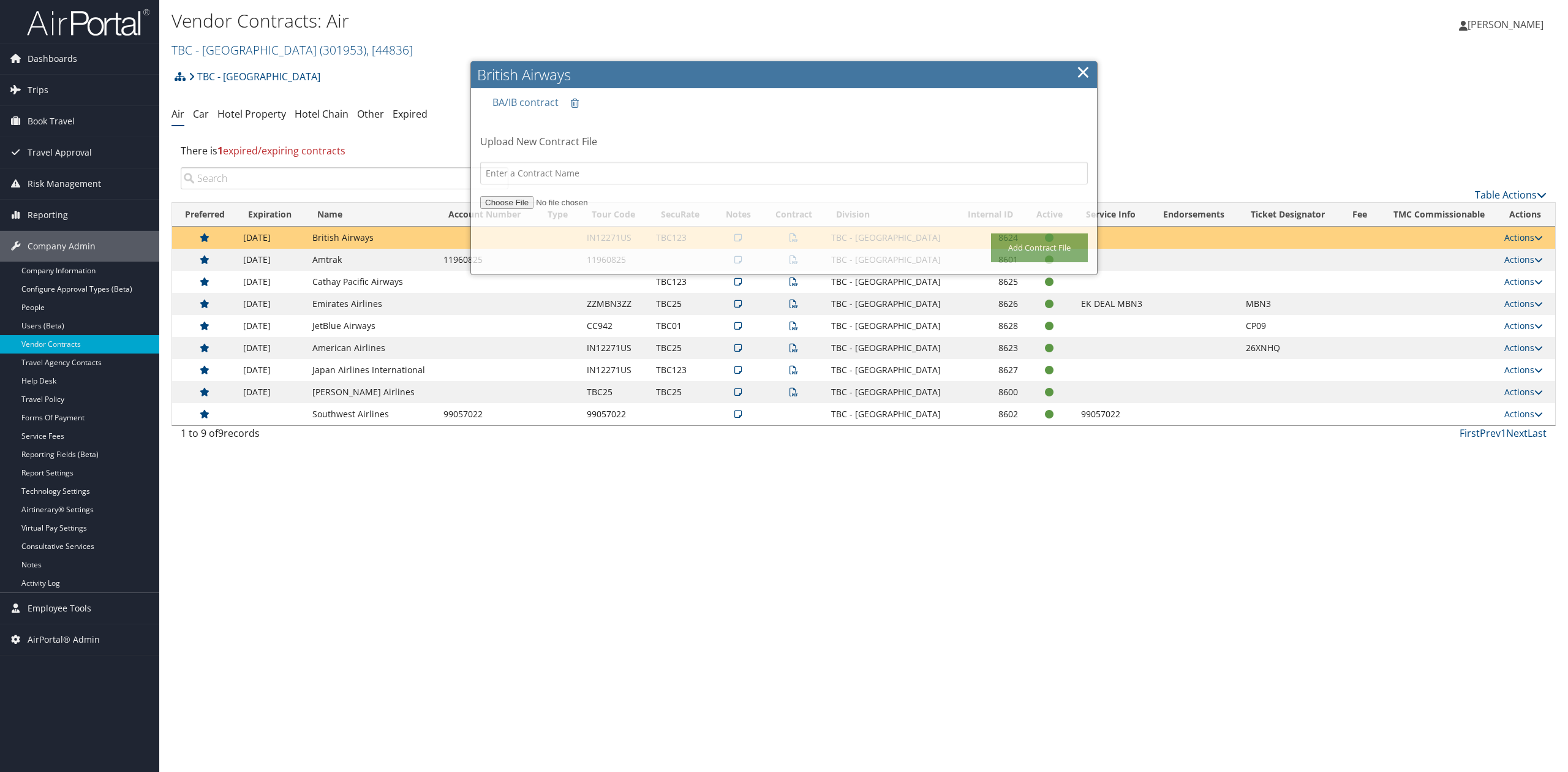
click at [625, 609] on div "Vendor Contracts: Air TBC - [GEOGRAPHIC_DATA] ( 301953 ) , [ 44836 ] TBC - Nort…" at bounding box center [864, 386] width 1409 height 772
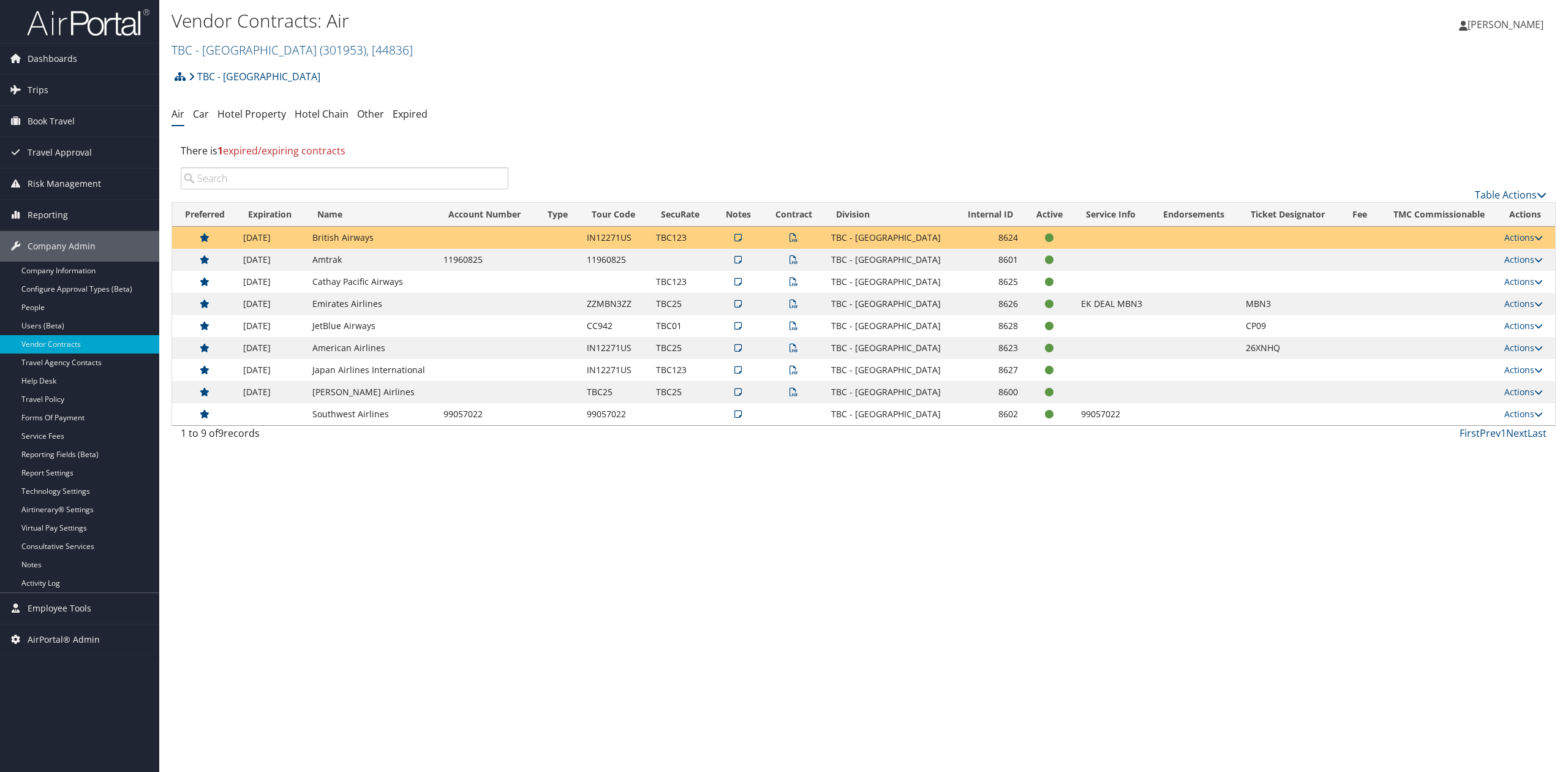
click at [825, 515] on div "Vendor Contracts: Air TBC - [GEOGRAPHIC_DATA] ( 301953 ) , [ 44836 ] TBC - Nort…" at bounding box center [864, 386] width 1409 height 772
drag, startPoint x: 336, startPoint y: 236, endPoint x: 491, endPoint y: 250, distance: 155.6
click at [491, 250] on tbody "[DATE] British Airways IN12271US TBC123 TBC - [GEOGRAPHIC_DATA] 8624 Actions Vi…" at bounding box center [863, 325] width 1383 height 199
click at [338, 236] on td "British Airways" at bounding box center [371, 237] width 131 height 22
drag, startPoint x: 310, startPoint y: 329, endPoint x: 331, endPoint y: 346, distance: 27.0
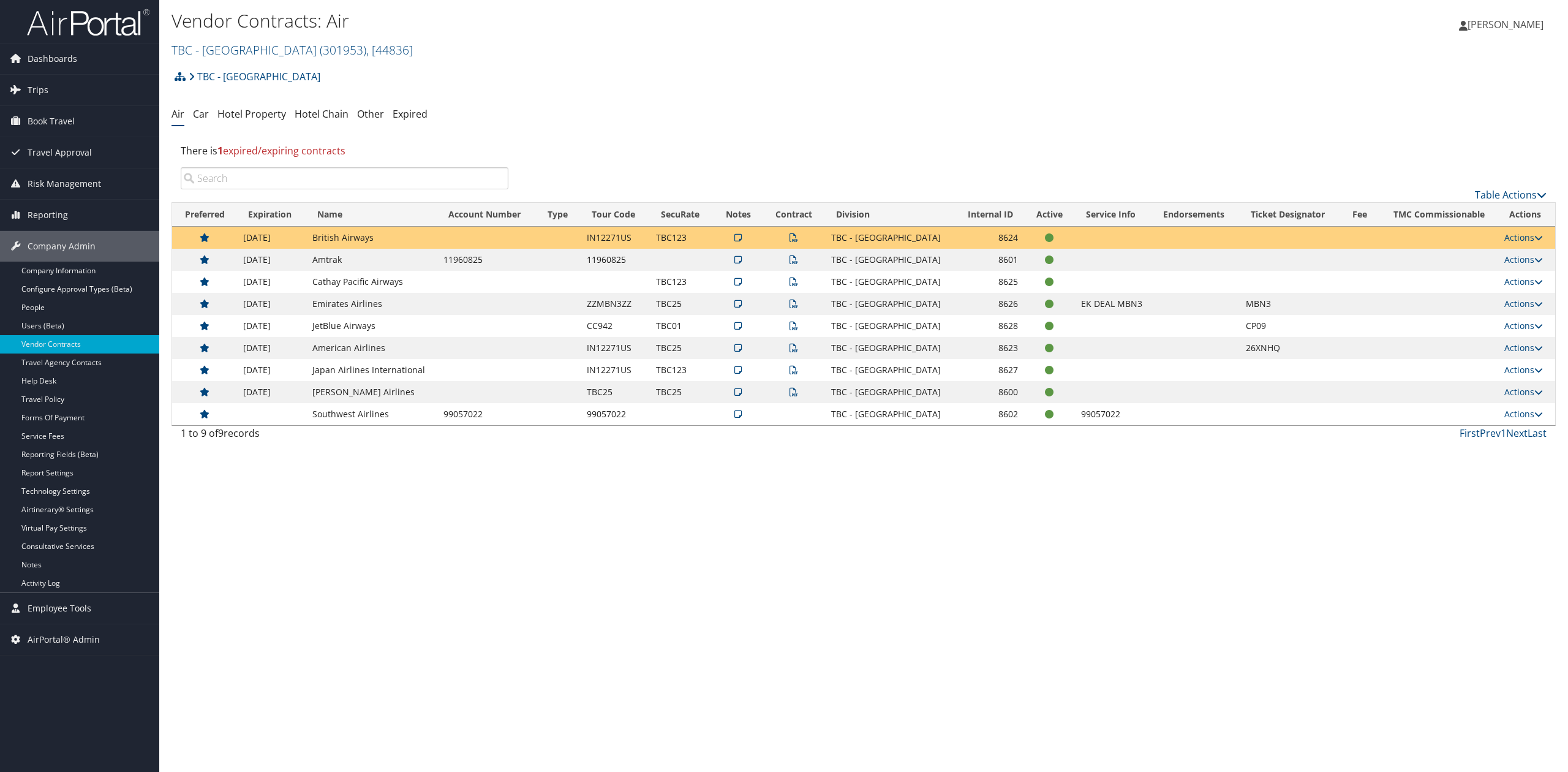
click at [309, 329] on td "JetBlue Airways" at bounding box center [371, 325] width 131 height 22
click at [350, 352] on td "American Airlines" at bounding box center [371, 347] width 131 height 22
drag, startPoint x: 318, startPoint y: 368, endPoint x: 468, endPoint y: 368, distance: 150.0
click at [468, 368] on tr "10/31/2026 Japan Airlines International IN12271US TBC123 TBC - Northeastern Uni…" at bounding box center [863, 369] width 1383 height 22
click at [270, 44] on link "TBC - Northeastern University ( 301953 ) , [ 44836 ]" at bounding box center [291, 50] width 241 height 16
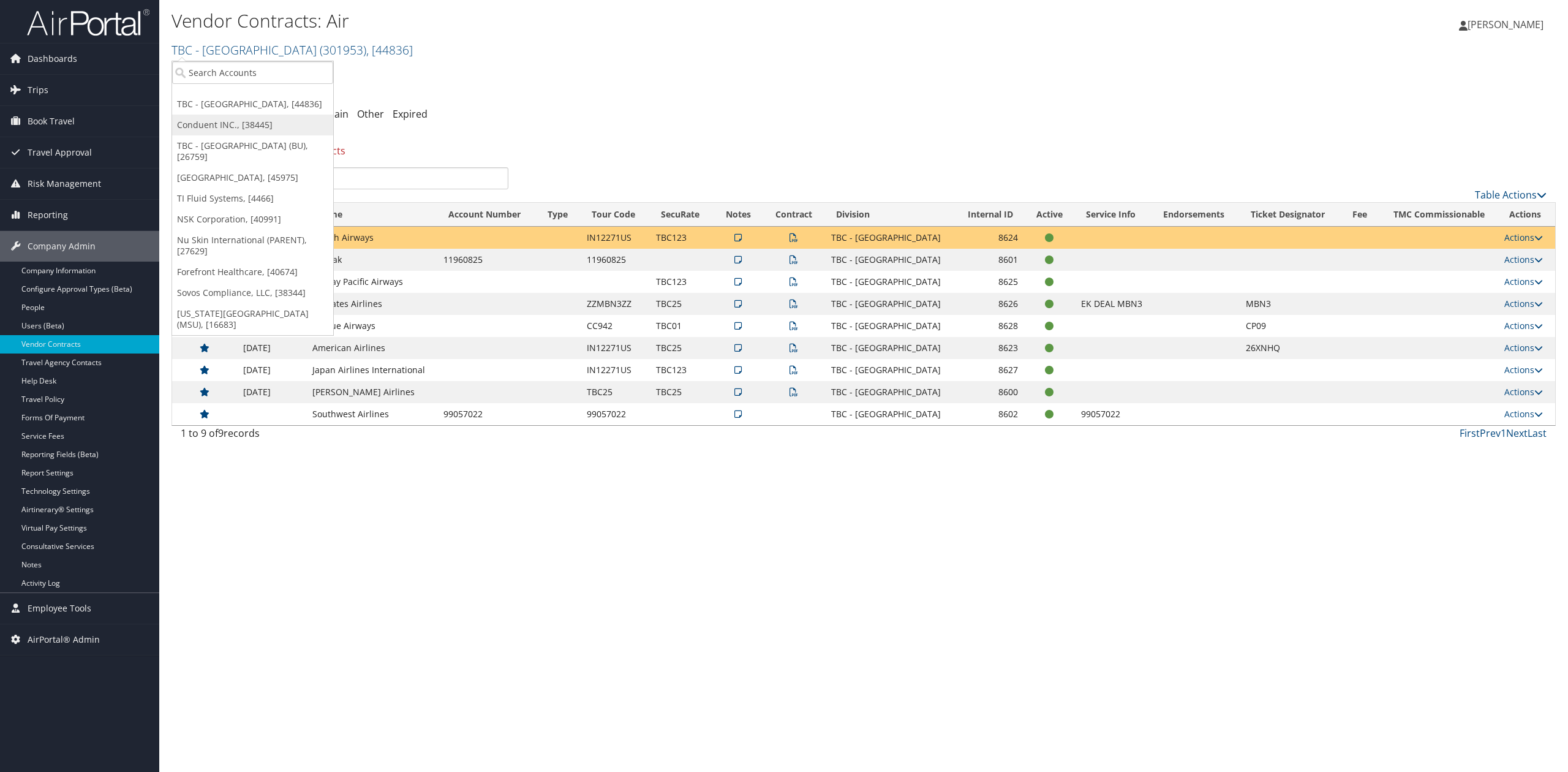
click at [243, 135] on link "Conduent INC., [38445]" at bounding box center [252, 125] width 161 height 21
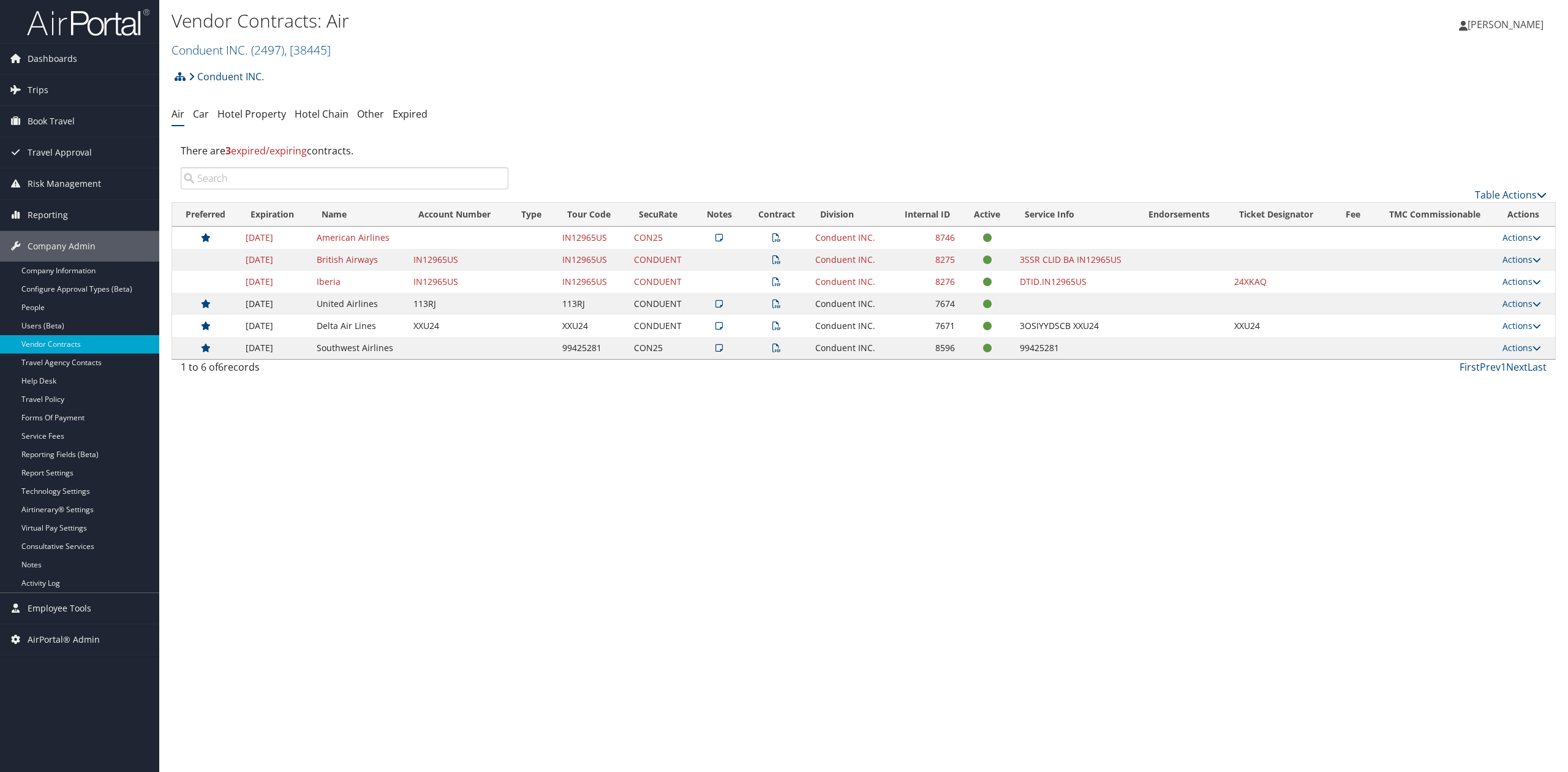
click at [583, 244] on td "IN12965US" at bounding box center [591, 237] width 71 height 22
click at [591, 241] on td "IN12965US" at bounding box center [591, 237] width 71 height 22
copy td "IN12965US"
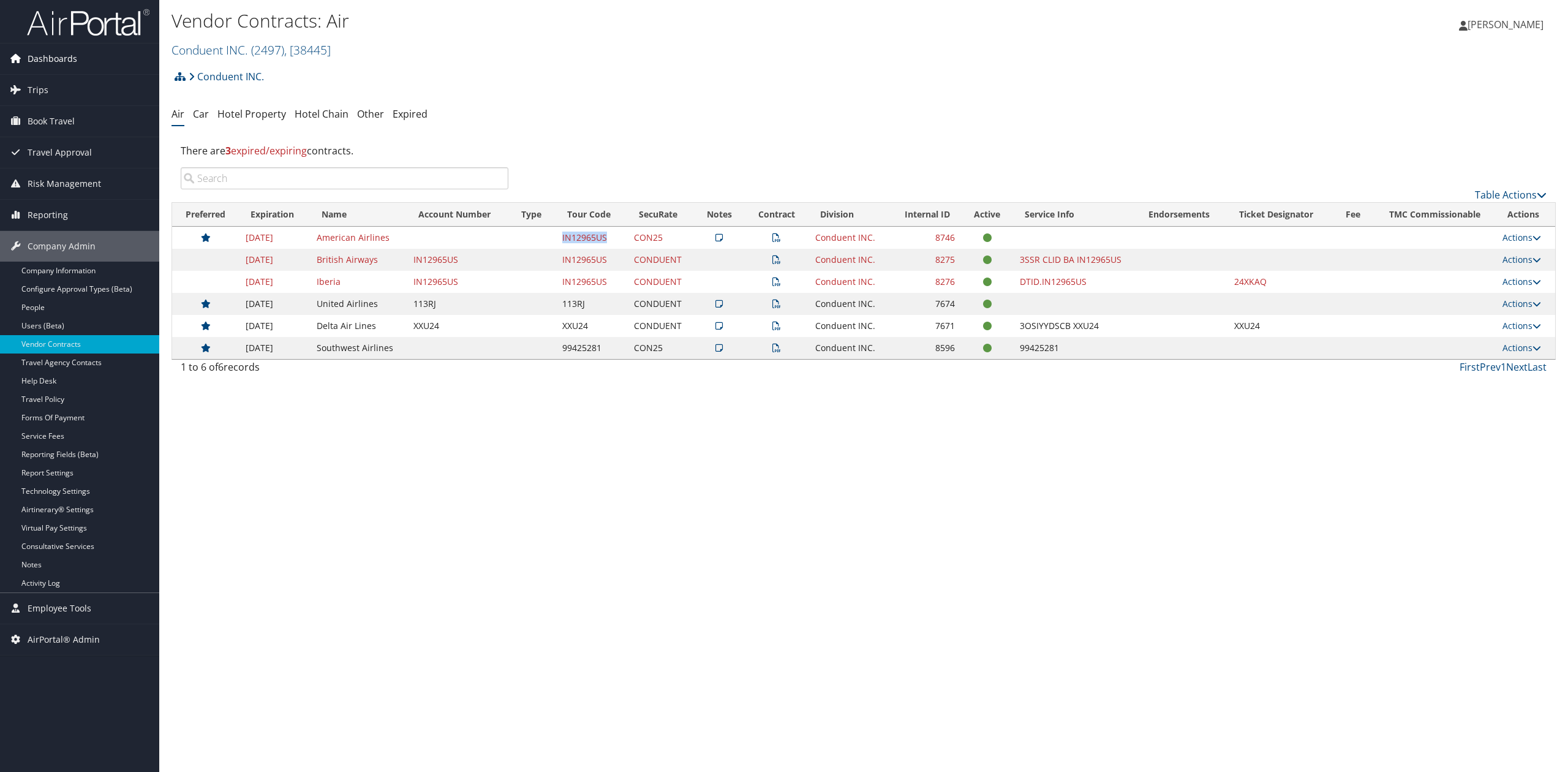
click at [38, 45] on span "Dashboards" at bounding box center [52, 58] width 50 height 30
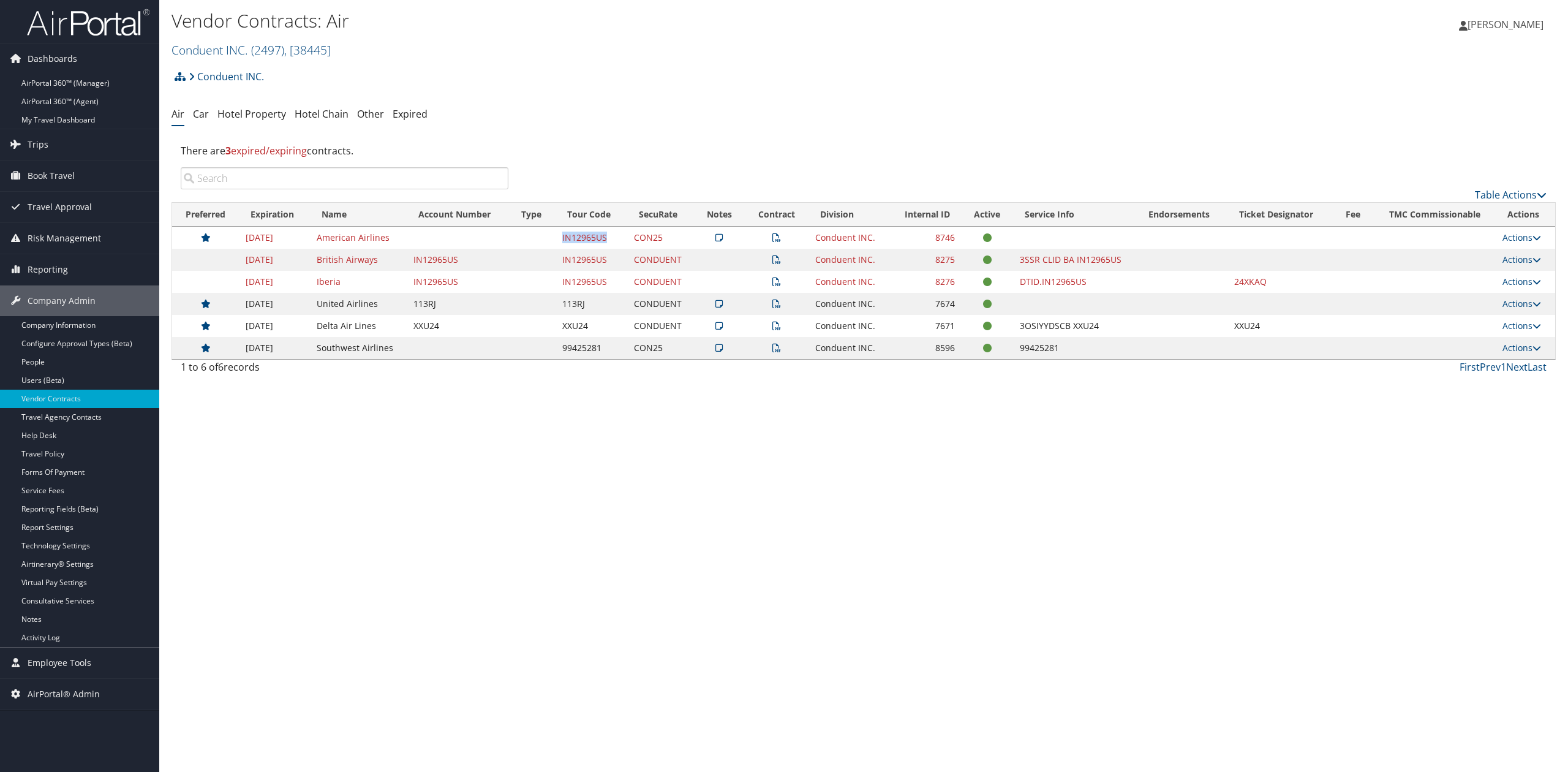
click at [69, 22] on img at bounding box center [88, 22] width 122 height 29
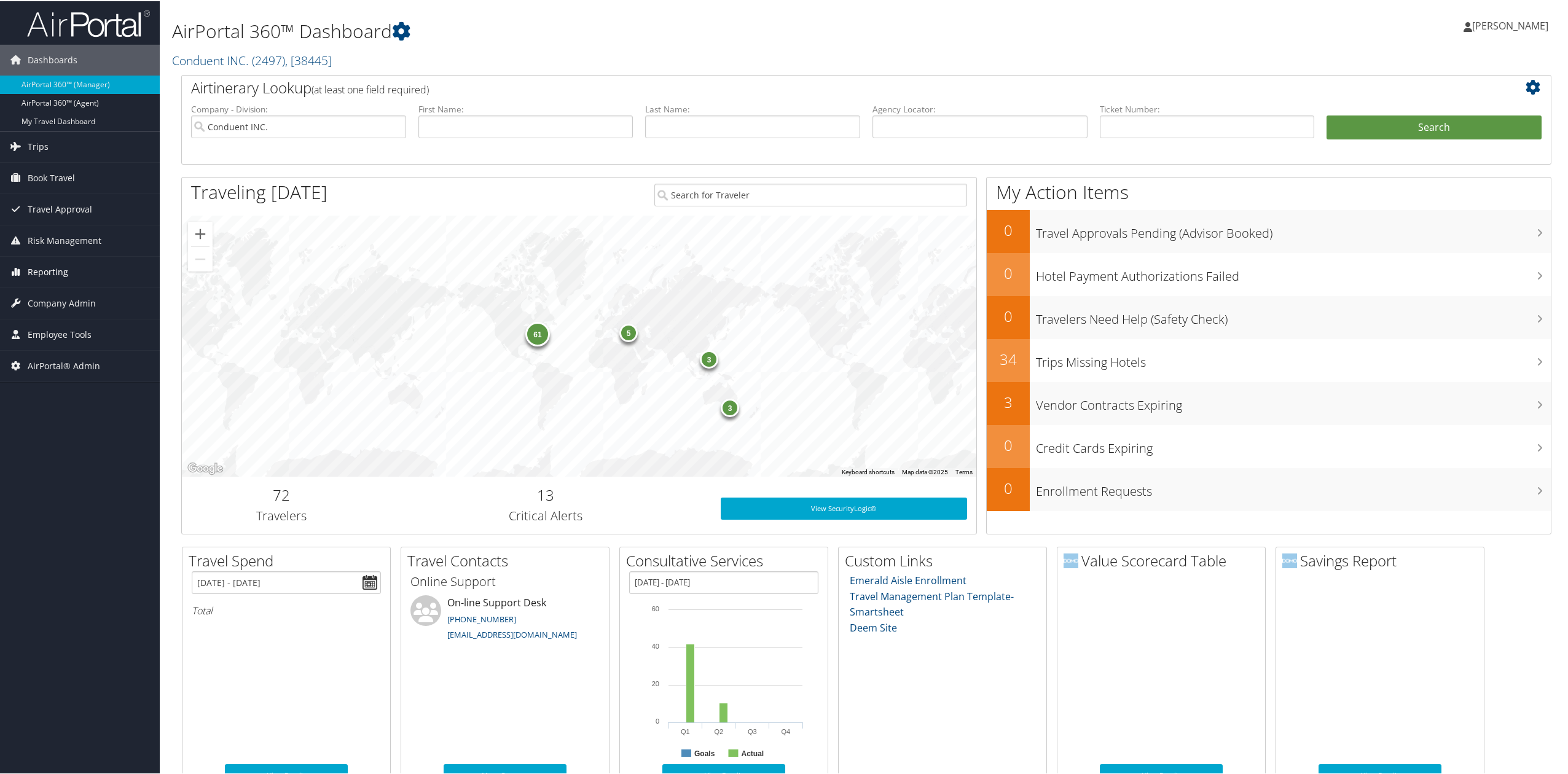
click at [89, 277] on link "Reporting" at bounding box center [79, 270] width 160 height 31
click at [106, 374] on link "Domo" at bounding box center [79, 369] width 160 height 18
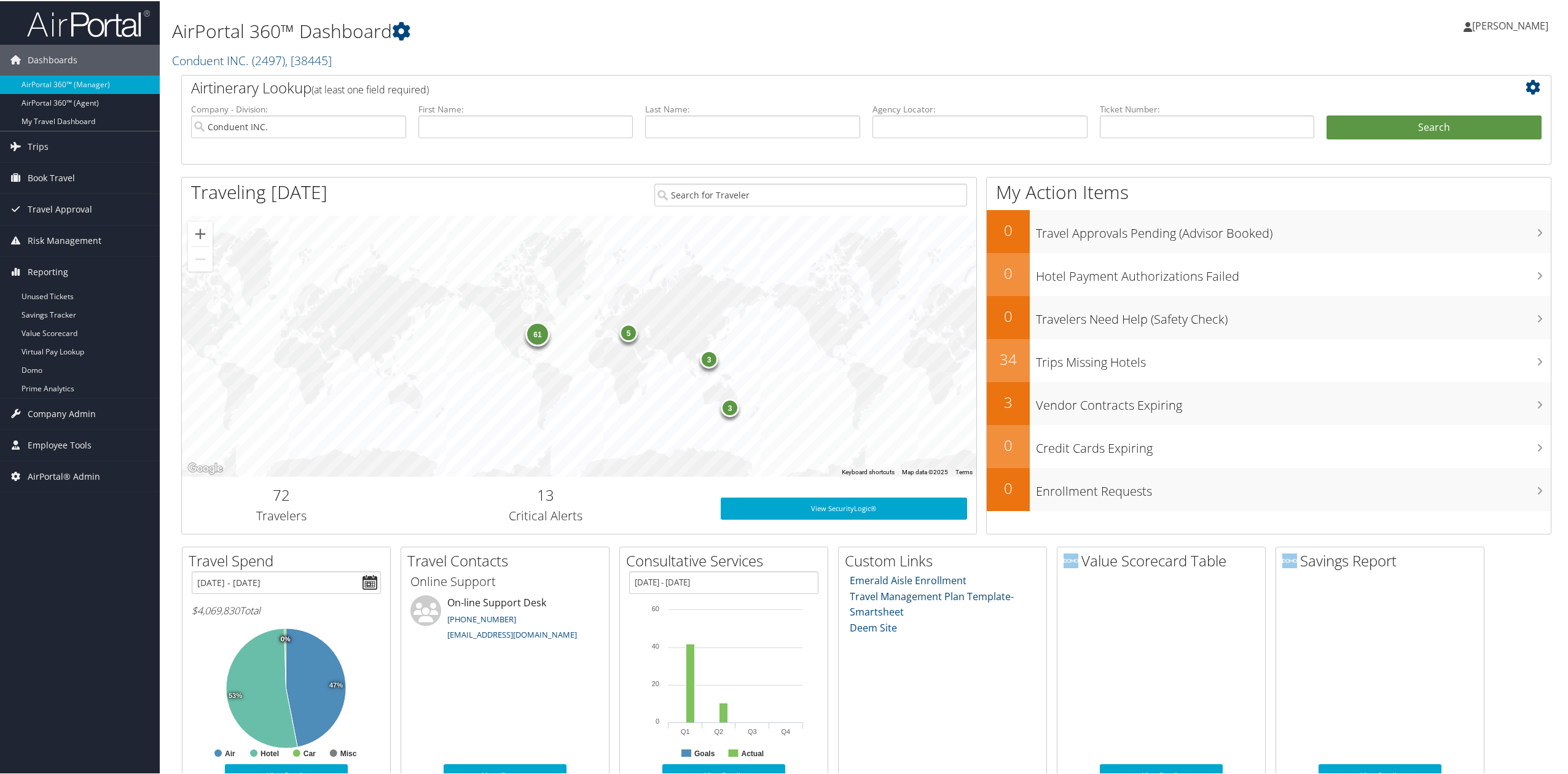
click at [250, 74] on div "Airtinerary Lookup (at least one field required)" at bounding box center [809, 88] width 1254 height 28
click at [259, 65] on span "( 2497 )" at bounding box center [268, 59] width 33 height 16
click at [254, 86] on input "search" at bounding box center [253, 82] width 162 height 23
type input "university of colorado"
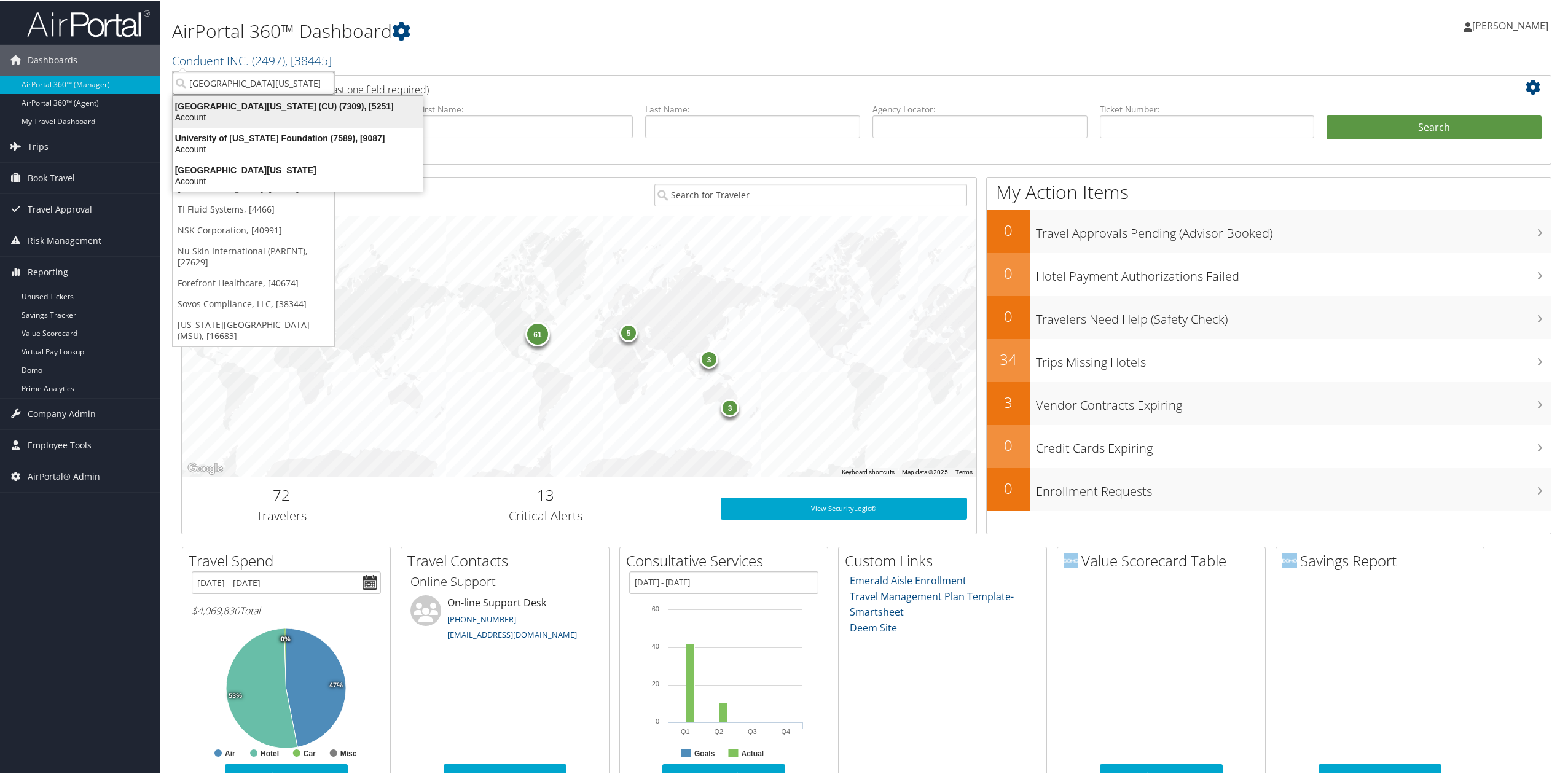
click at [243, 112] on div "Account" at bounding box center [298, 116] width 264 height 11
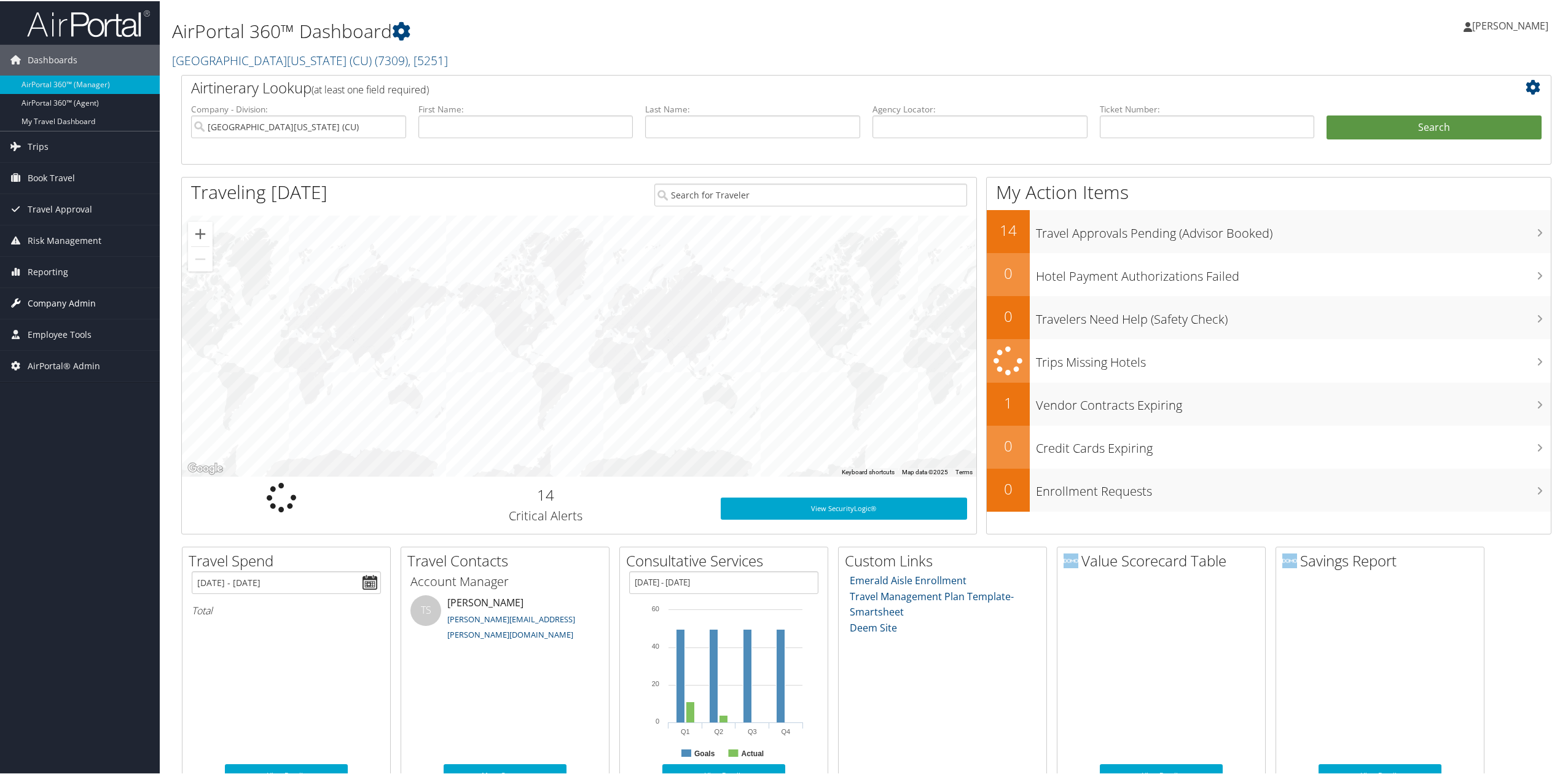
click at [128, 311] on link "Company Admin" at bounding box center [79, 302] width 160 height 31
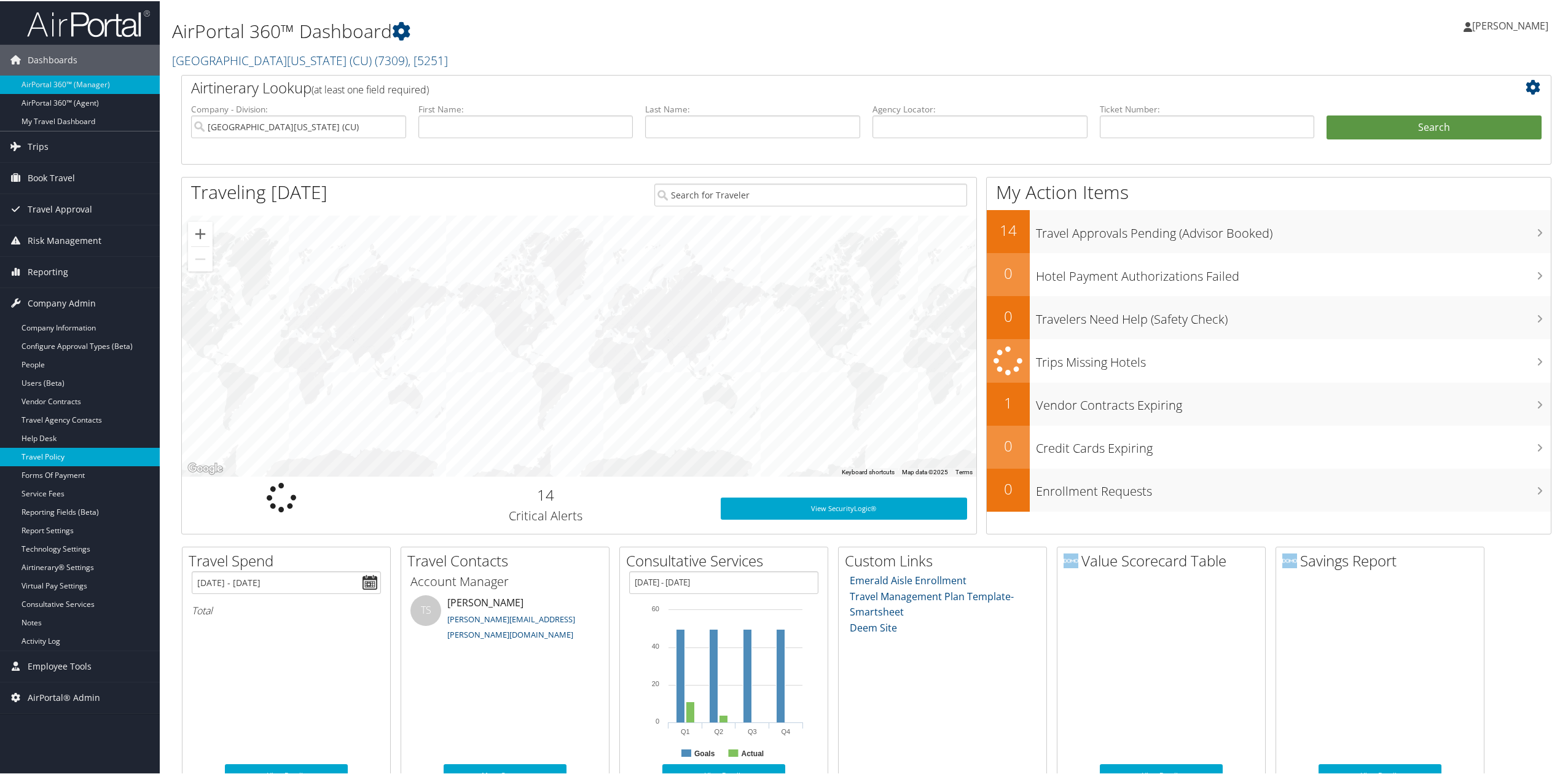
click at [82, 460] on link "Travel Policy" at bounding box center [79, 456] width 160 height 18
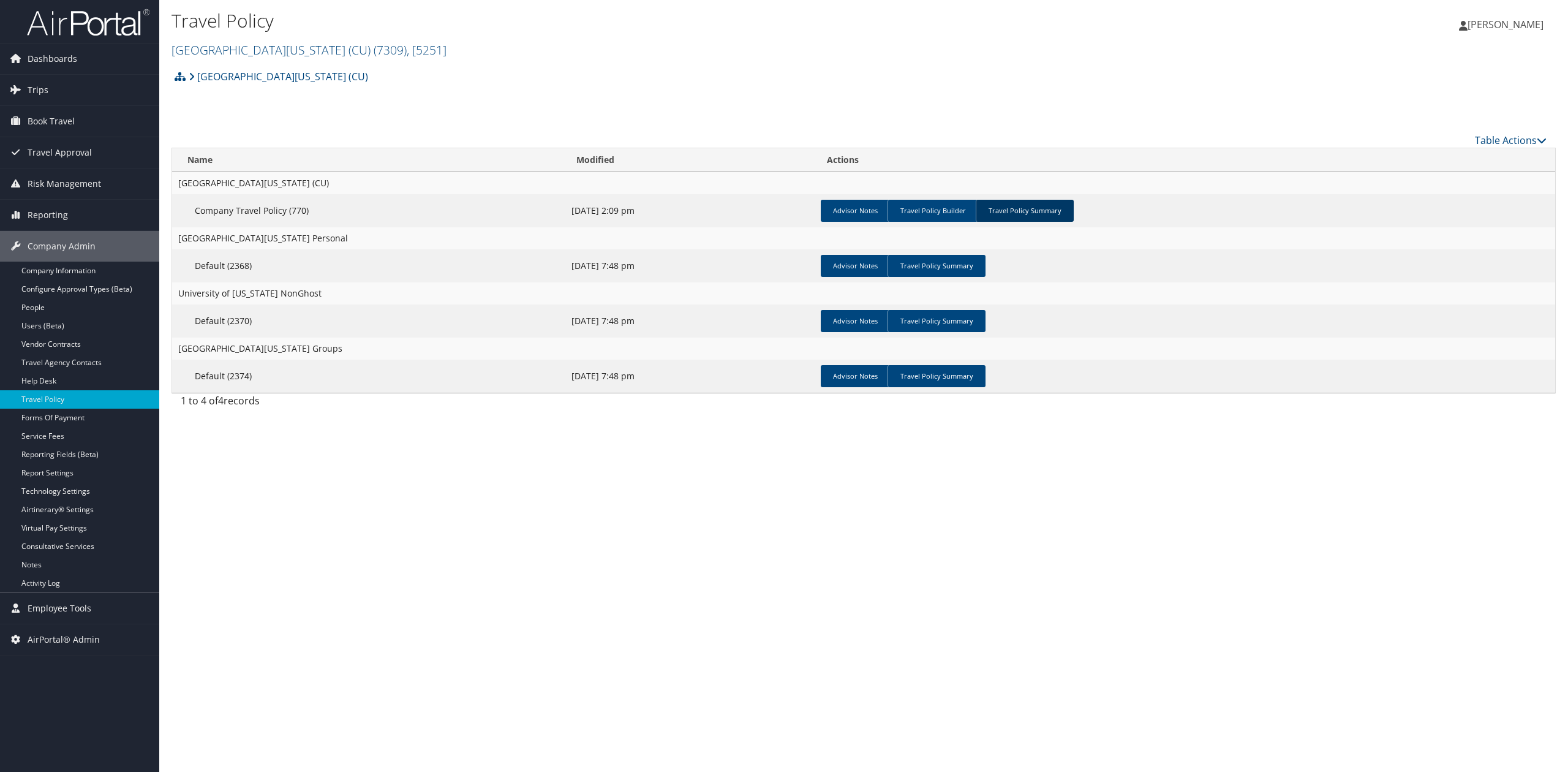
click at [1021, 206] on link "Travel Policy Summary" at bounding box center [1024, 210] width 98 height 22
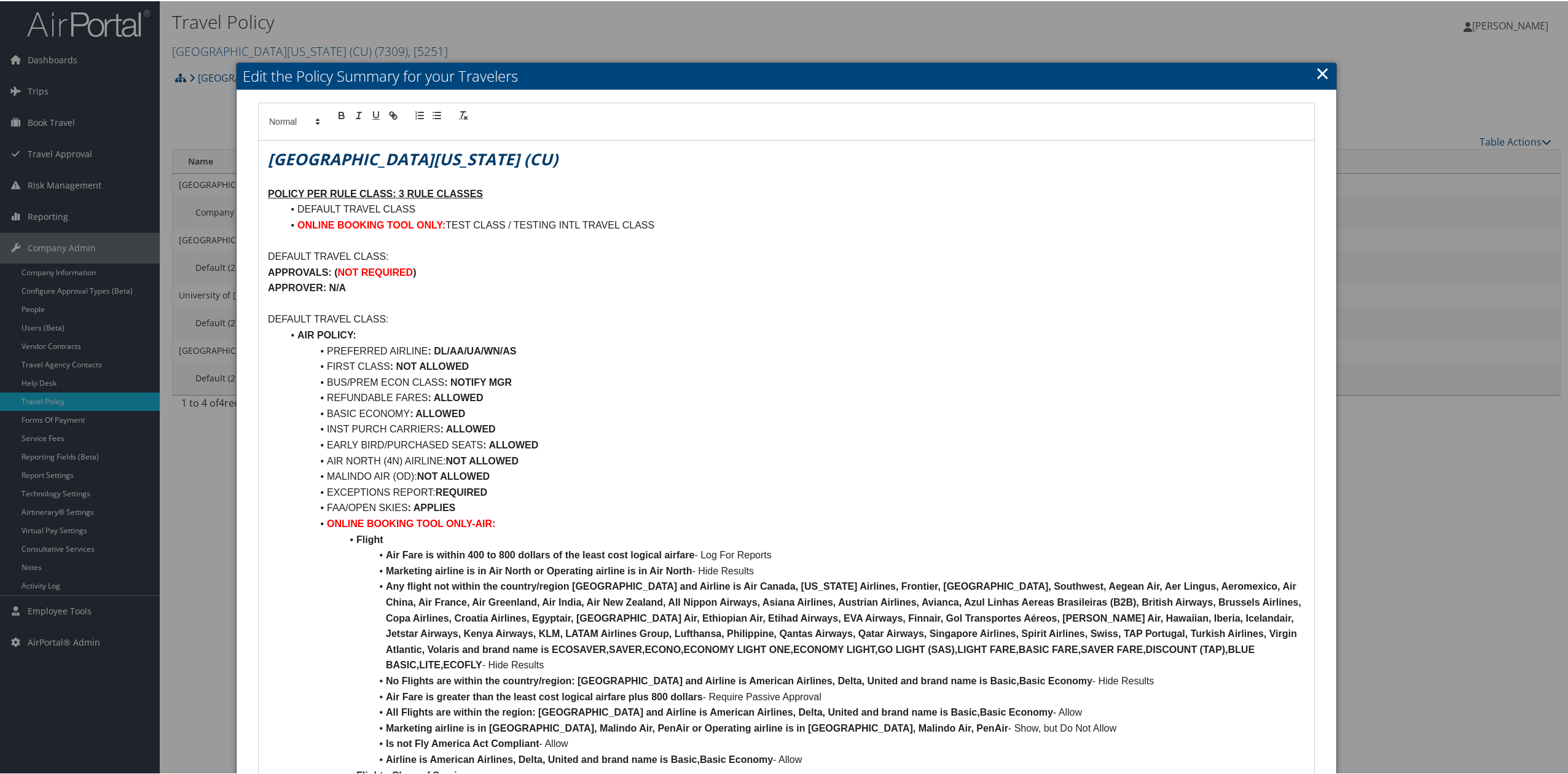
click at [1318, 67] on link "×" at bounding box center [1323, 72] width 14 height 25
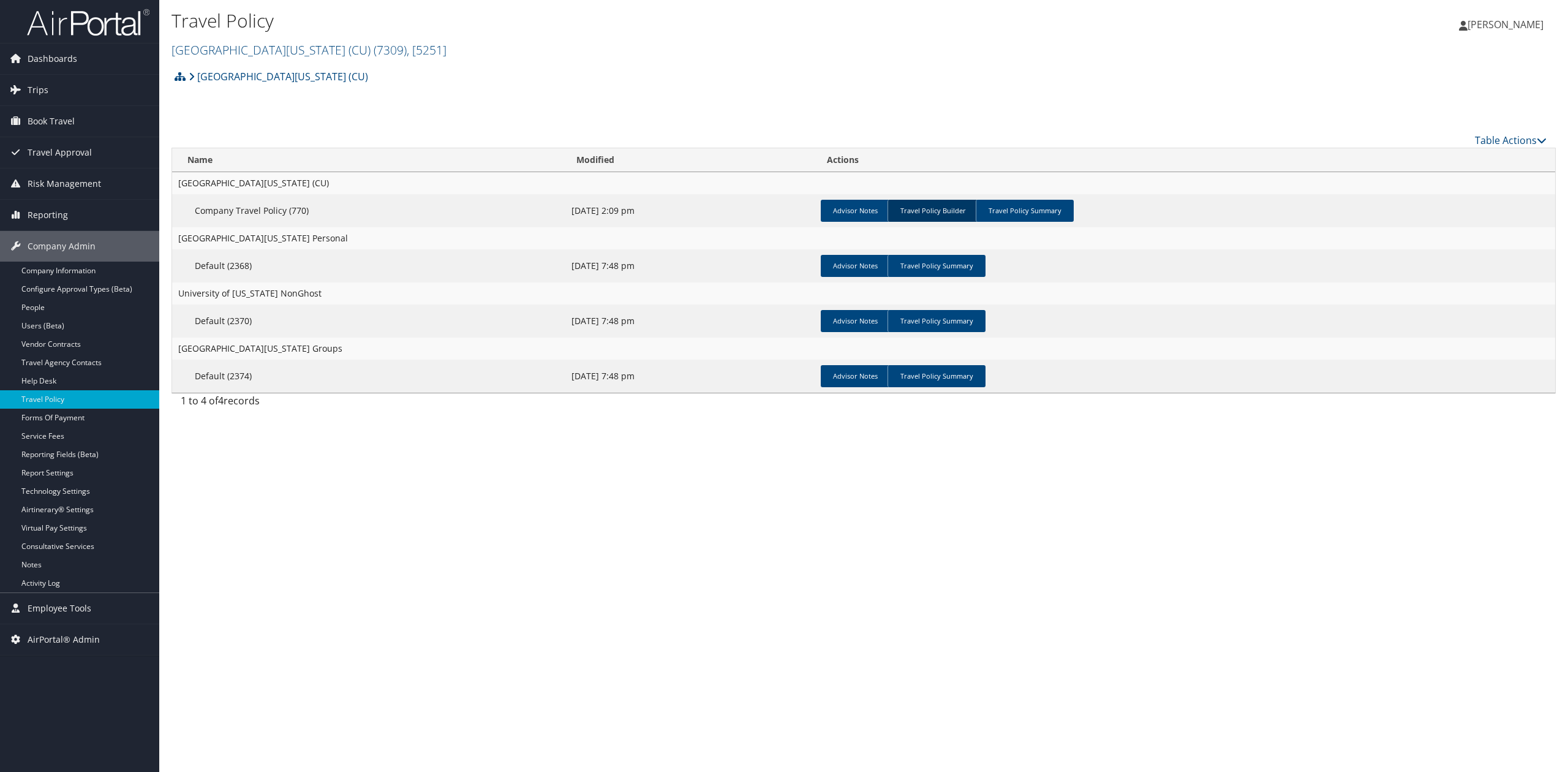
drag, startPoint x: 952, startPoint y: 214, endPoint x: 946, endPoint y: 217, distance: 6.7
click at [953, 214] on link "Travel Policy Builder" at bounding box center [933, 210] width 91 height 22
click at [839, 214] on link "Advisor Notes" at bounding box center [855, 210] width 69 height 22
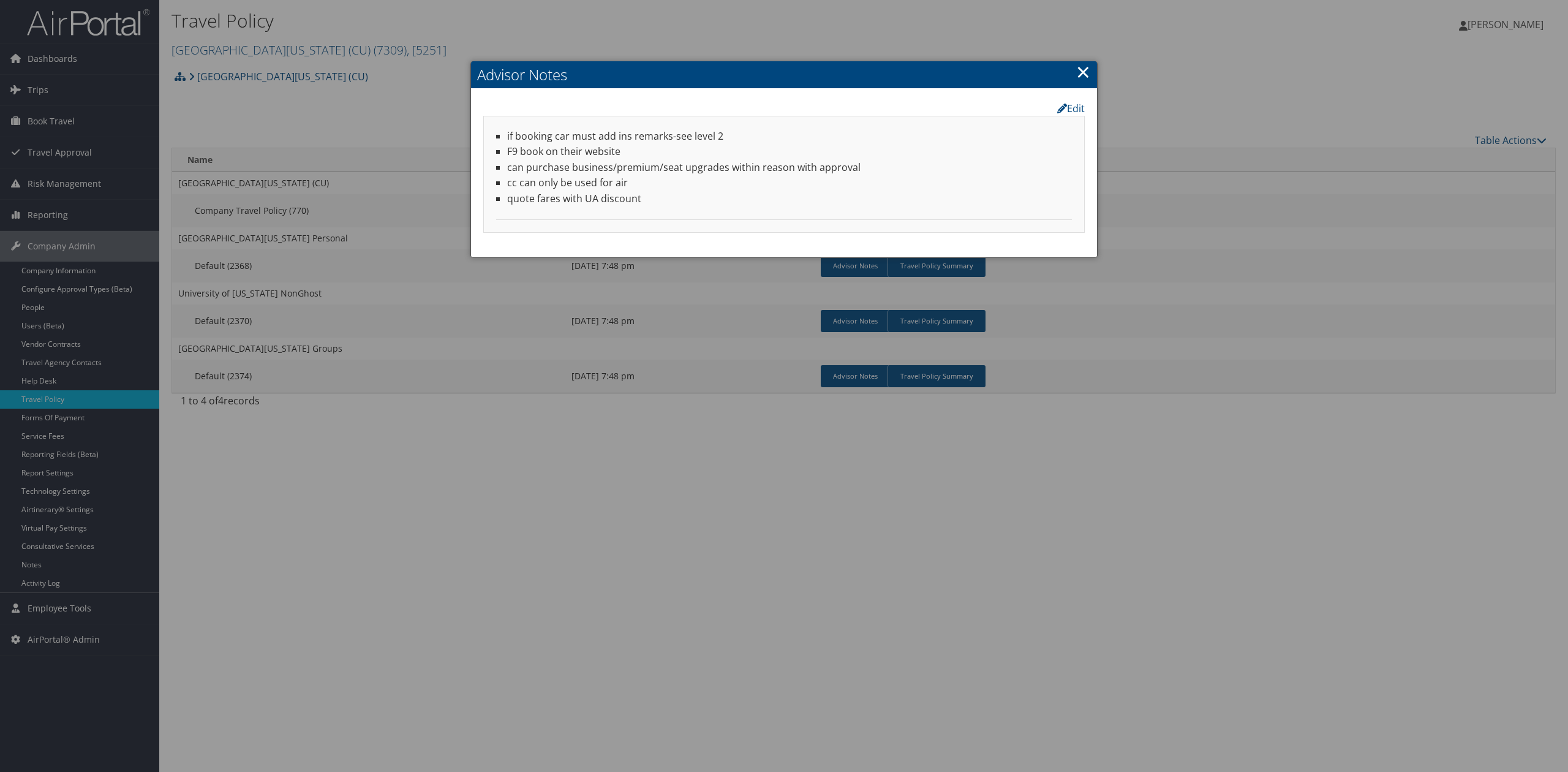
click at [1086, 67] on link "×" at bounding box center [1083, 71] width 14 height 25
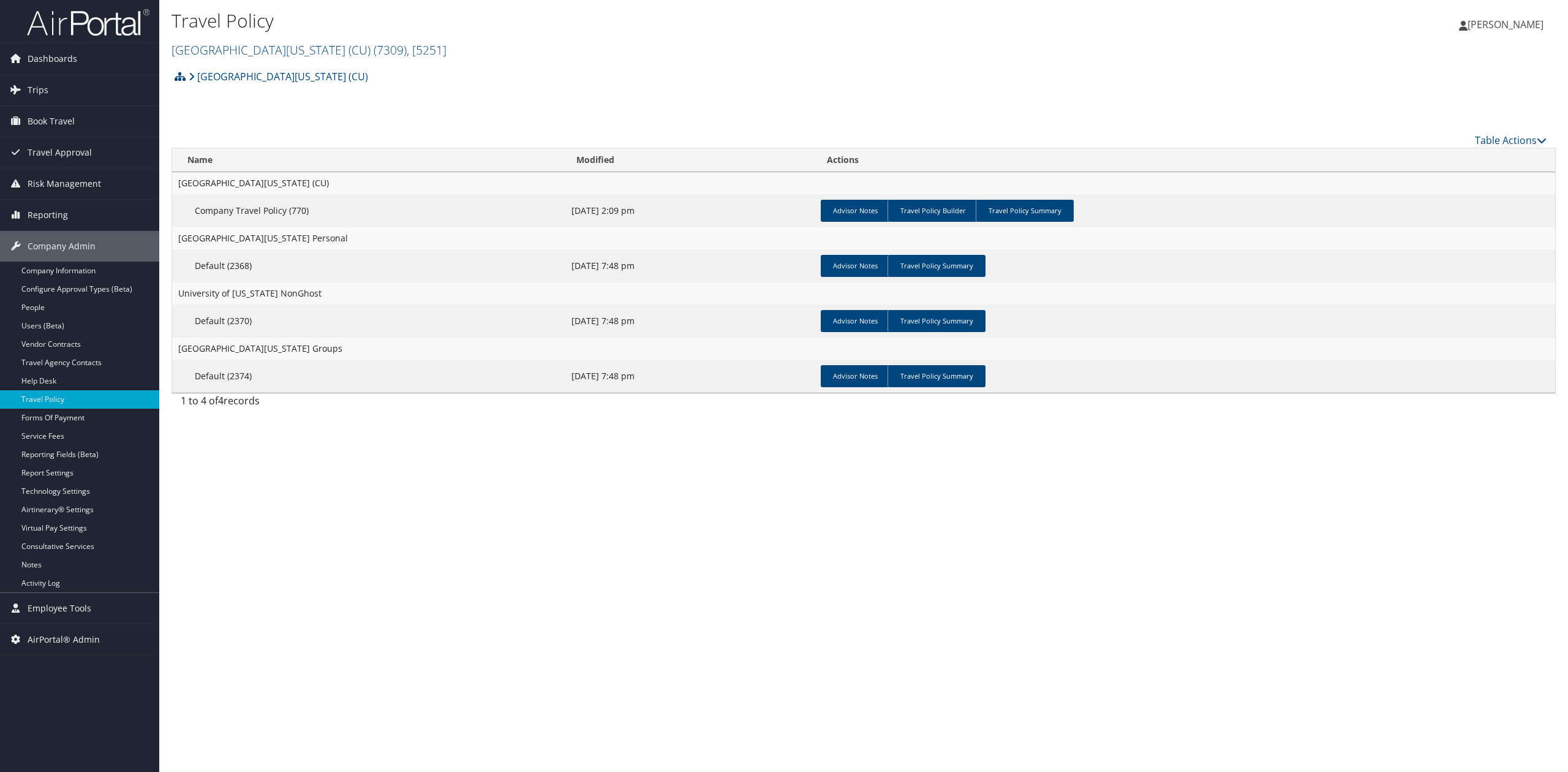
click at [1139, 510] on div "Travel Policy University of Colorado (CU) ( 7309 ) , [ 5251 ] University of Col…" at bounding box center [864, 386] width 1409 height 772
click at [849, 265] on link "Advisor Notes" at bounding box center [855, 265] width 69 height 22
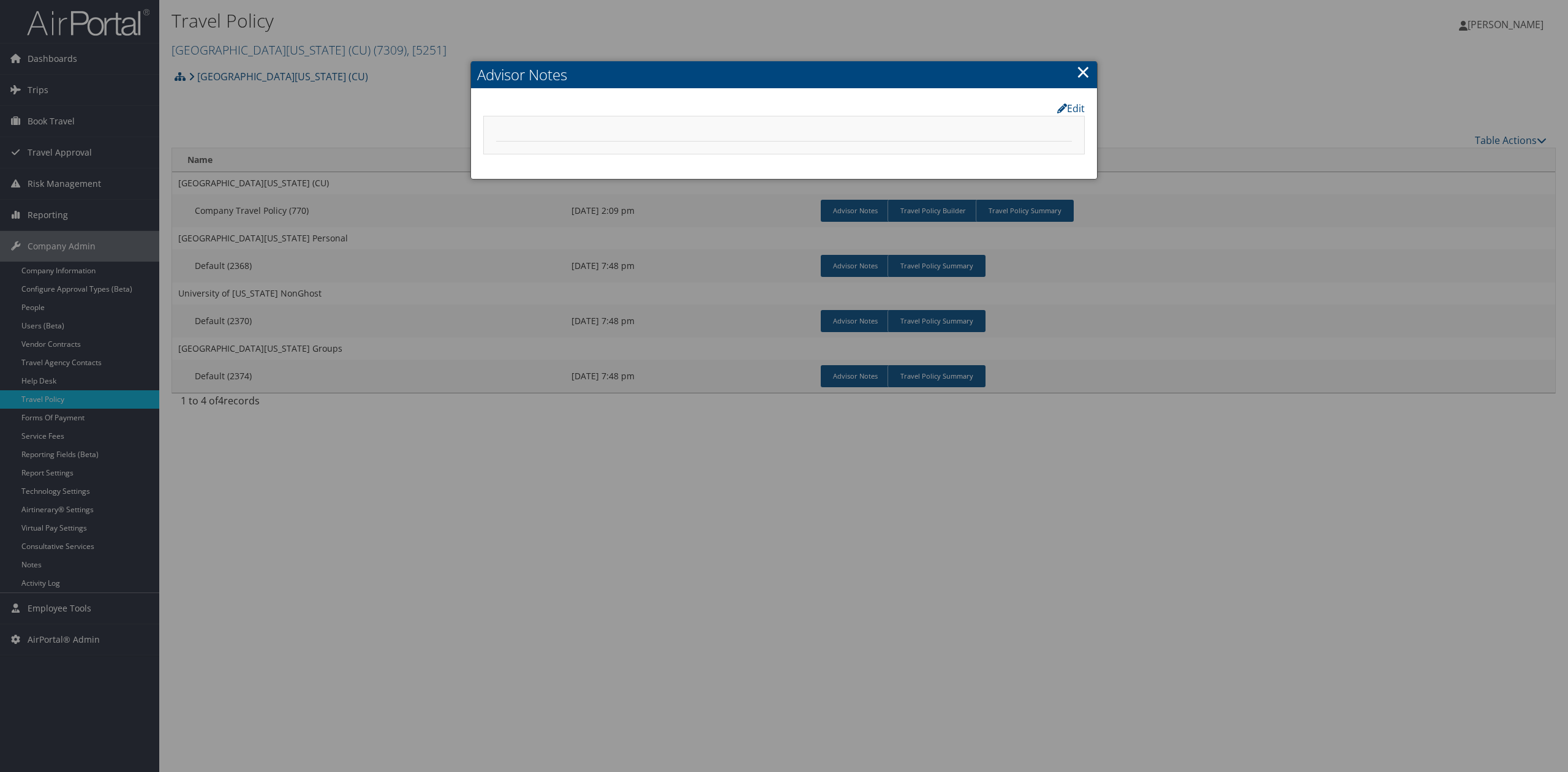
click at [1084, 72] on link "×" at bounding box center [1083, 71] width 14 height 25
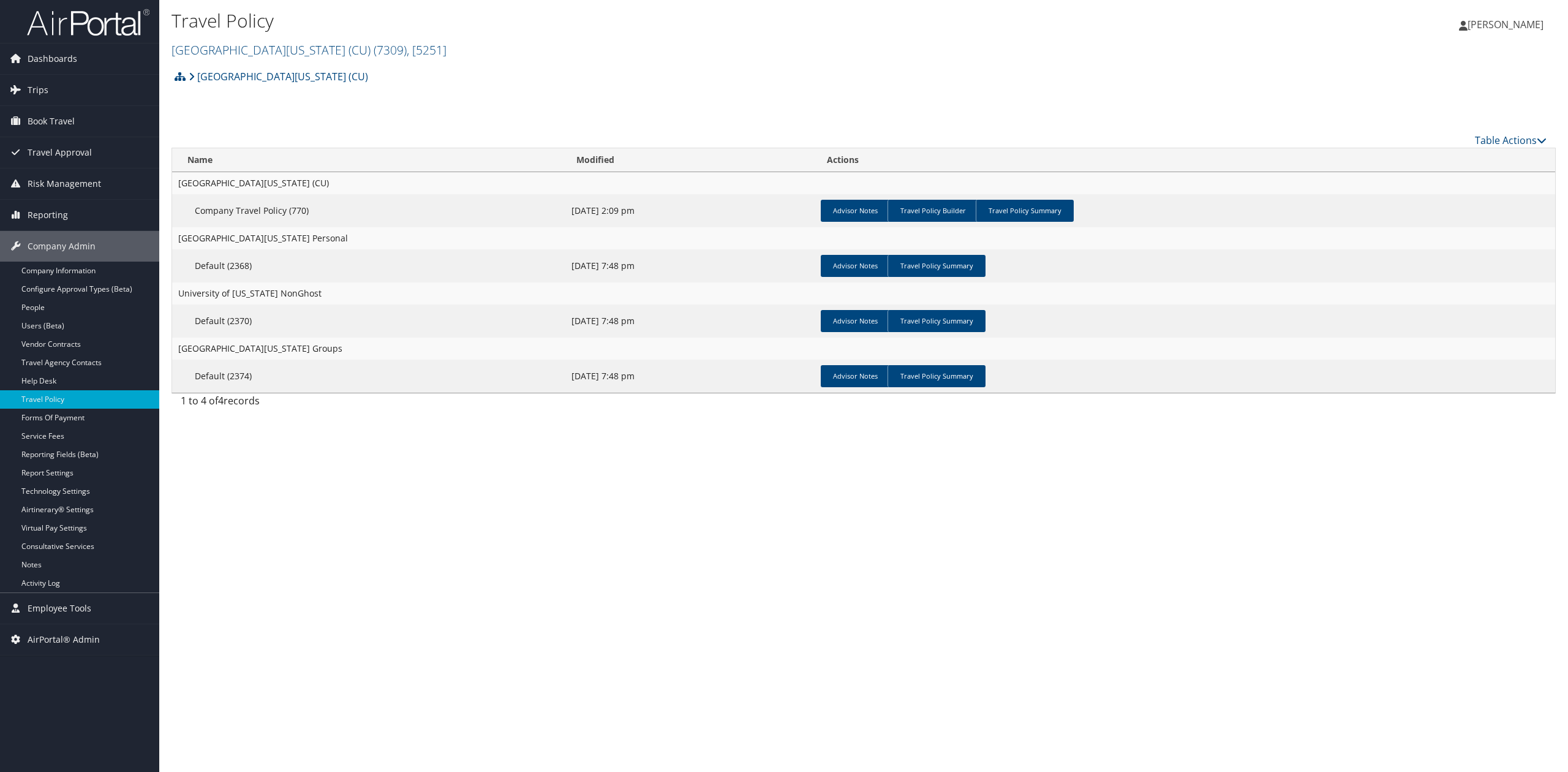
click at [806, 626] on div "Travel Policy University of Colorado (CU) ( 7309 ) , [ 5251 ] University of Col…" at bounding box center [864, 386] width 1409 height 772
click at [47, 568] on link "Notes" at bounding box center [79, 565] width 159 height 18
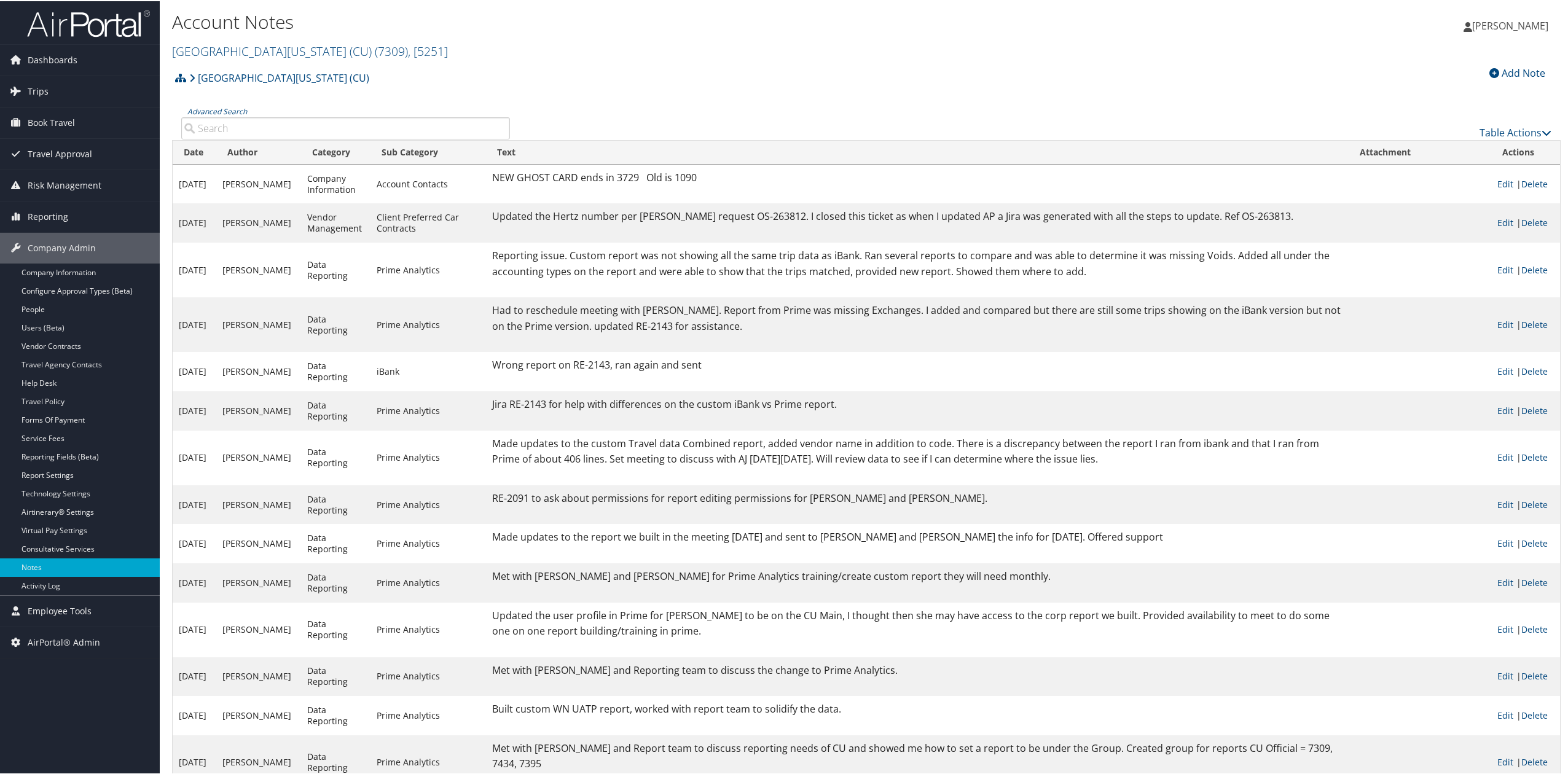
click at [399, 123] on input "Advanced Search" at bounding box center [345, 127] width 328 height 22
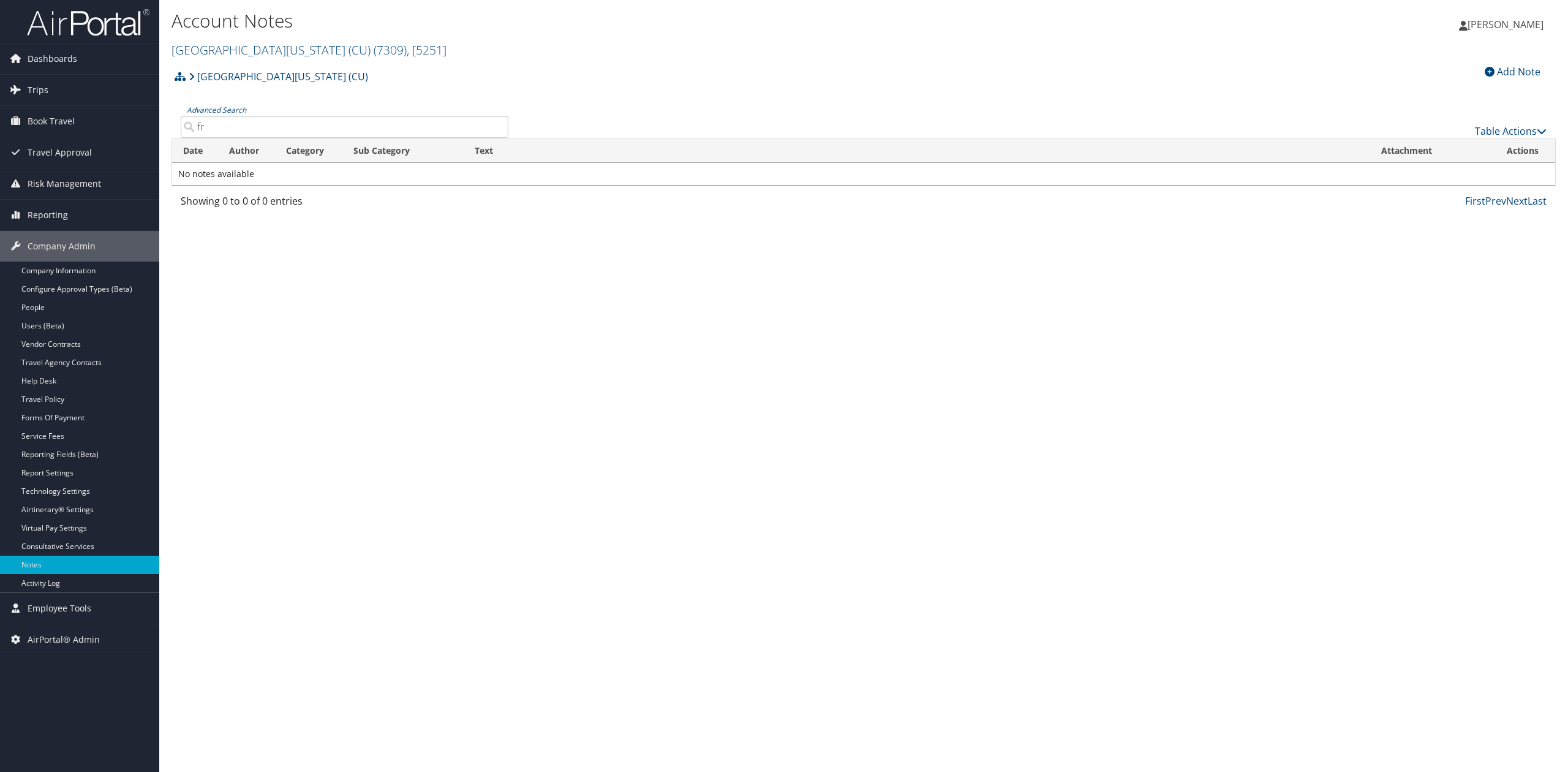
type input "f"
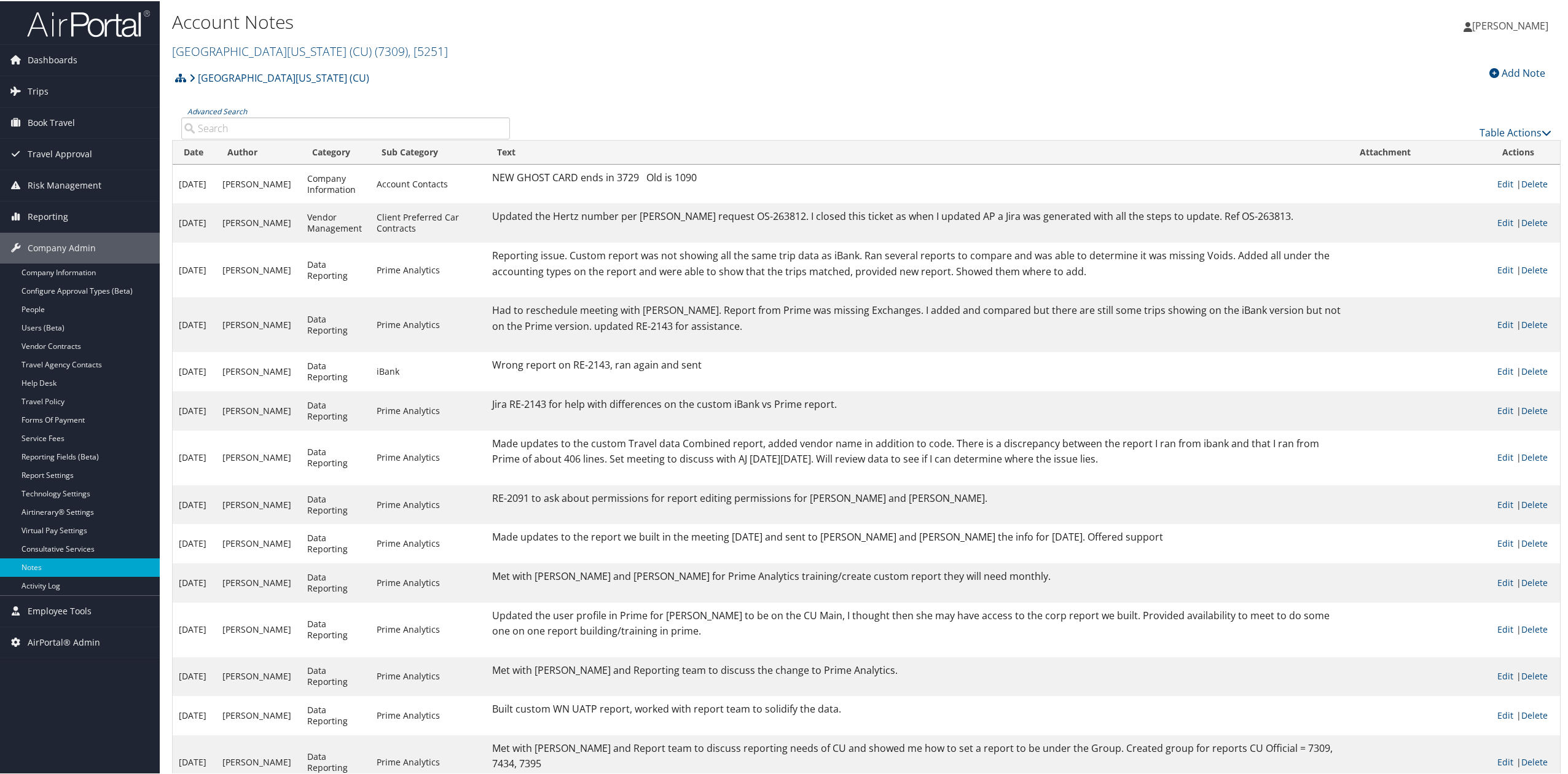
click at [109, 32] on img at bounding box center [88, 22] width 123 height 29
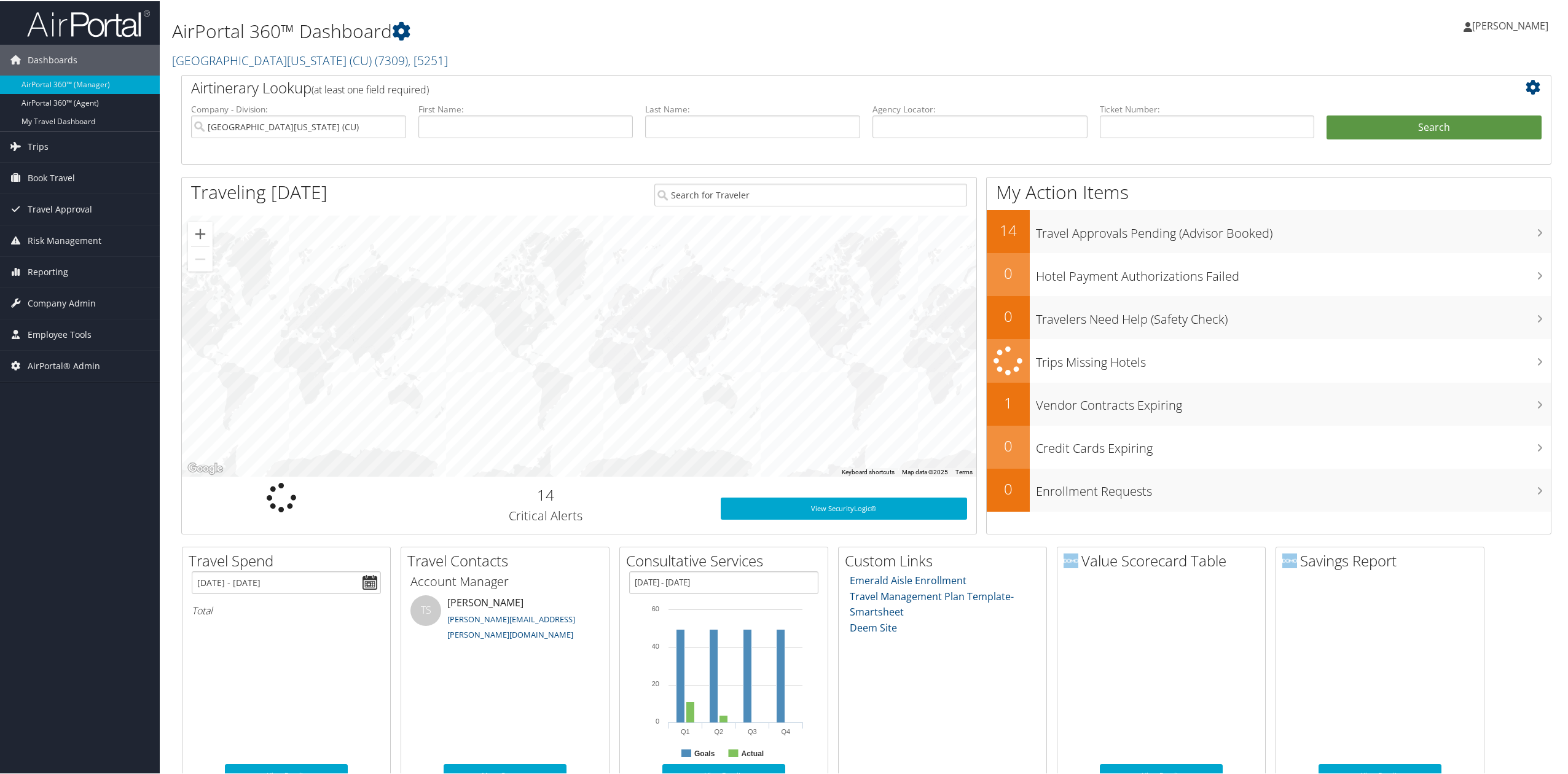
drag, startPoint x: 50, startPoint y: 436, endPoint x: 60, endPoint y: 443, distance: 12.2
click at [50, 436] on div "Dashboards AirPortal 360™ (Manager) AirPortal 360™ (Agent) My Travel Dashboard …" at bounding box center [786, 528] width 1573 height 1056
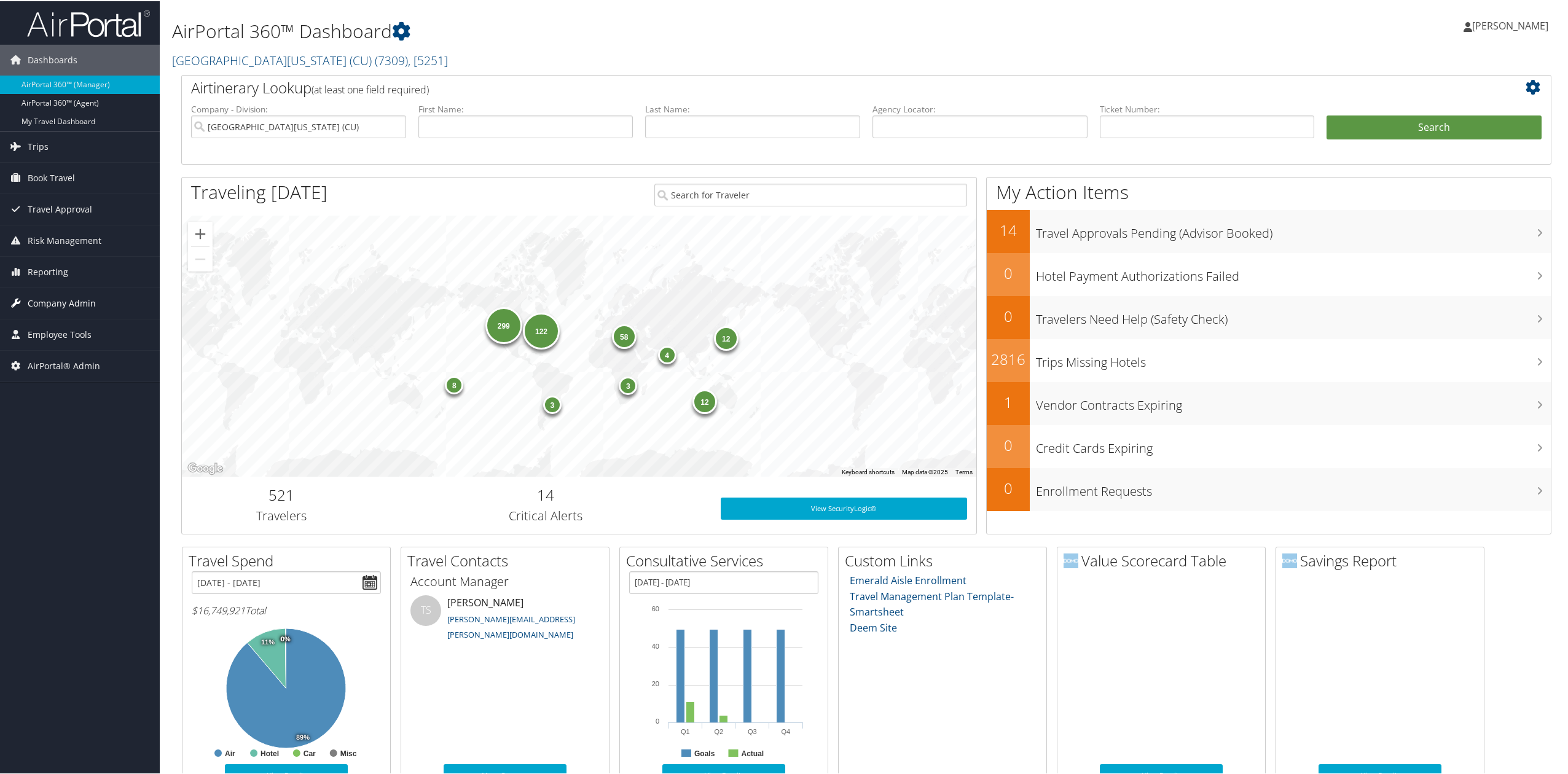
click at [82, 309] on span "Company Admin" at bounding box center [62, 302] width 68 height 31
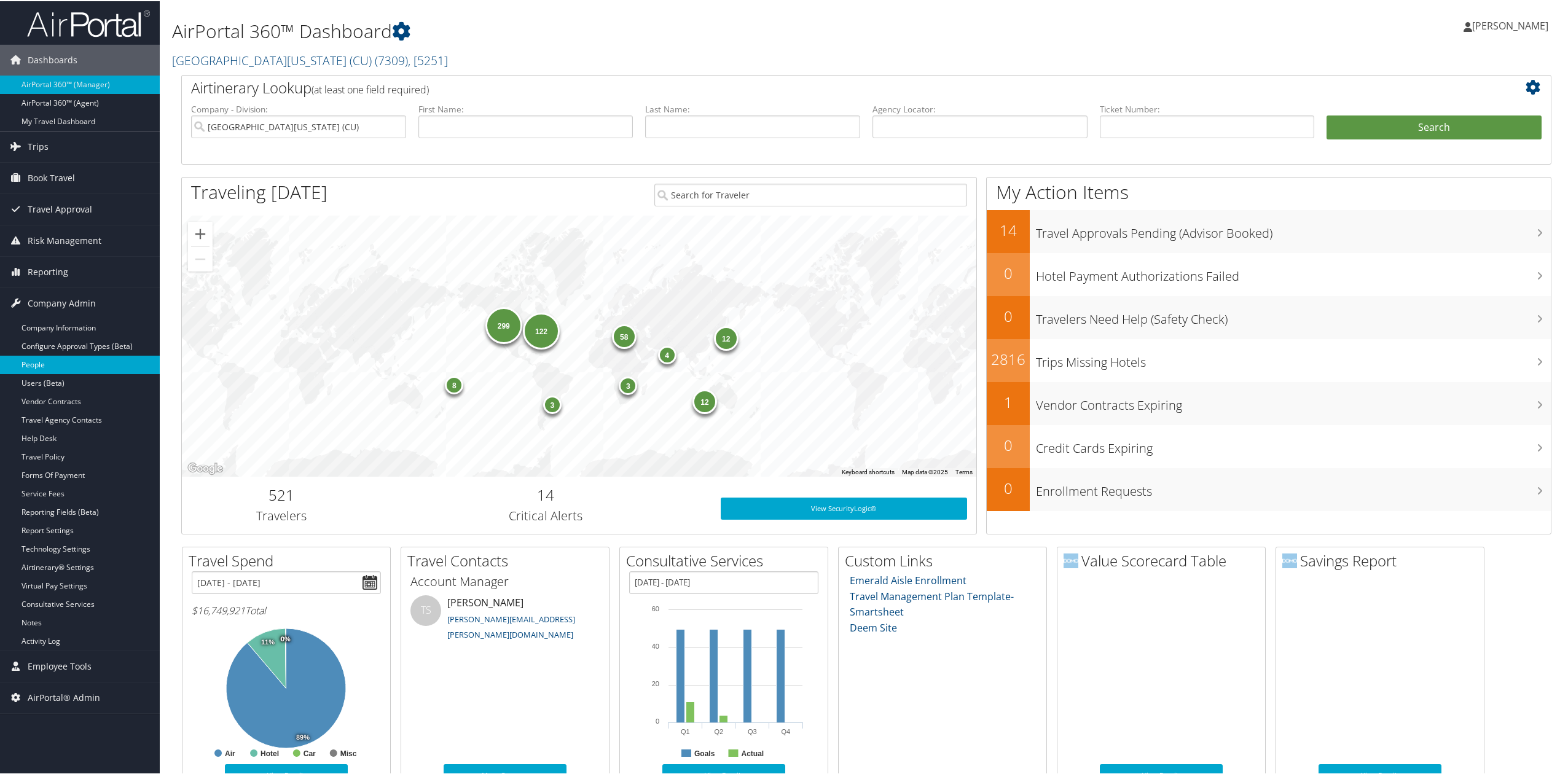
click at [74, 369] on link "People" at bounding box center [79, 364] width 160 height 18
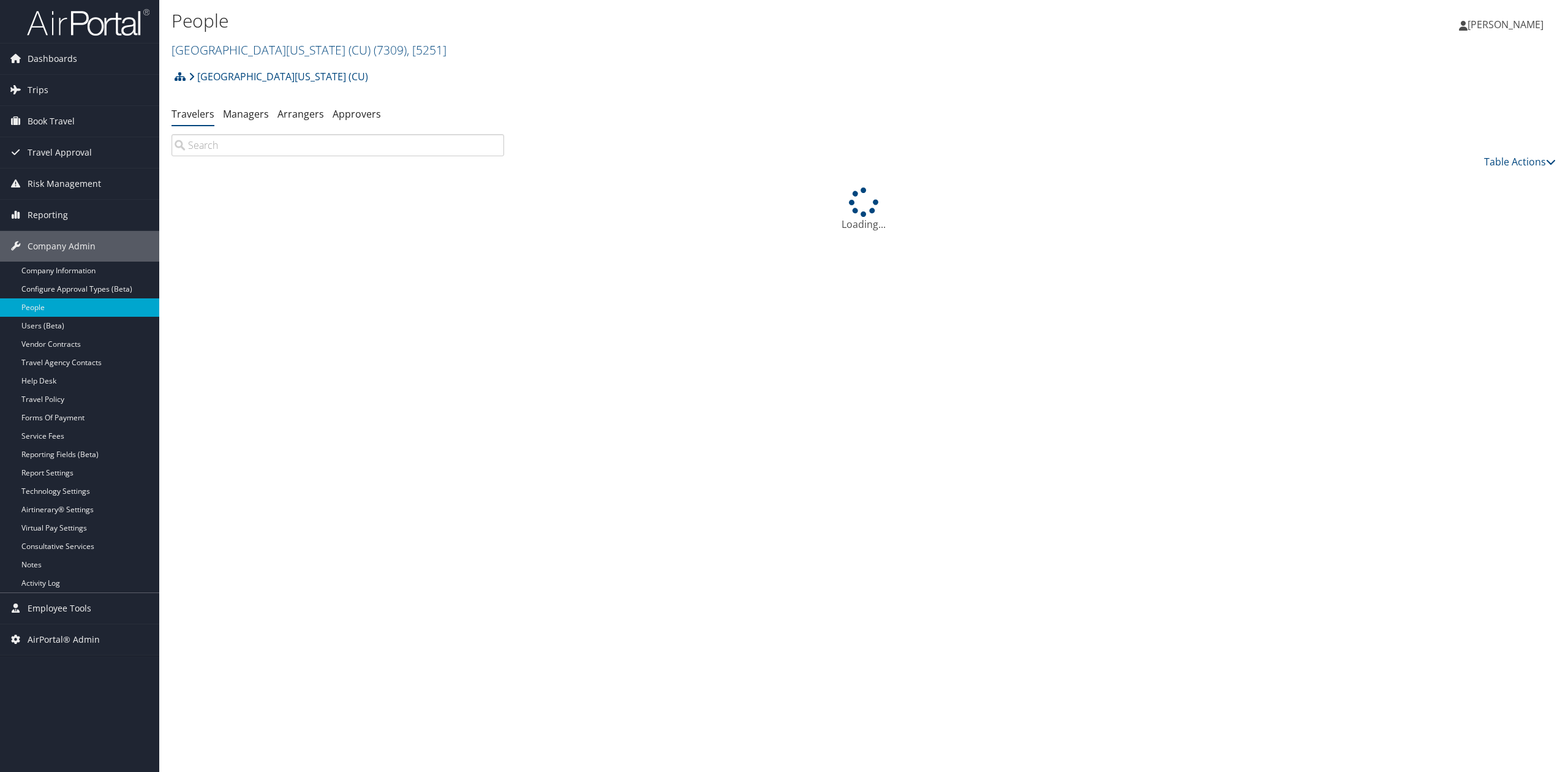
click at [244, 141] on input "search" at bounding box center [337, 145] width 332 height 22
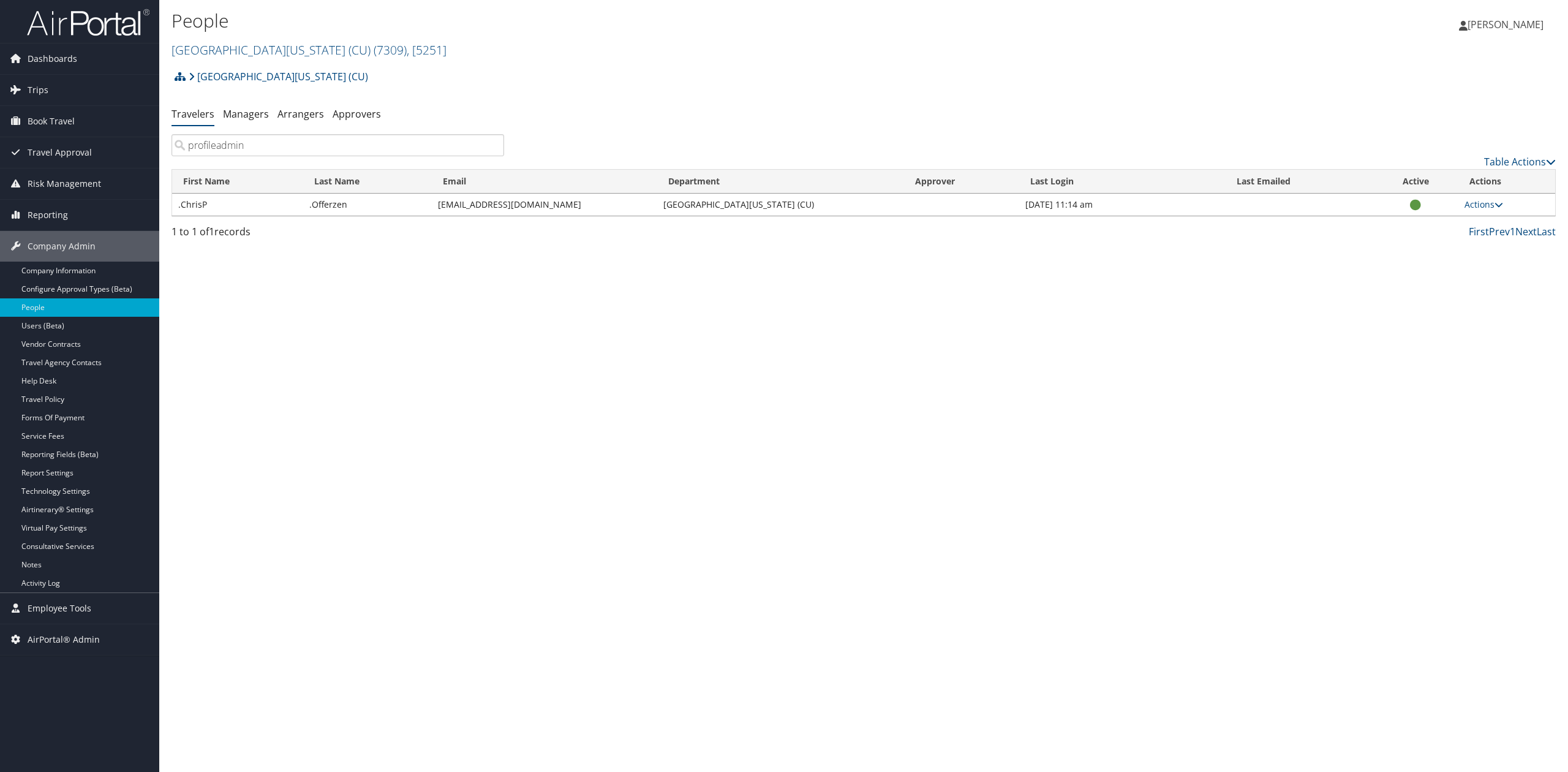
click at [218, 148] on input "profileadmin" at bounding box center [337, 145] width 332 height 22
type input "profileadmin"
drag, startPoint x: 1063, startPoint y: 207, endPoint x: 1129, endPoint y: 207, distance: 66.0
click at [1129, 207] on td "[DATE] 11:14 am" at bounding box center [1122, 204] width 207 height 22
click at [1207, 303] on div "People [GEOGRAPHIC_DATA][US_STATE] (CU) ( 7309 ) , [ 5251 ] [GEOGRAPHIC_DATA][U…" at bounding box center [864, 386] width 1409 height 772
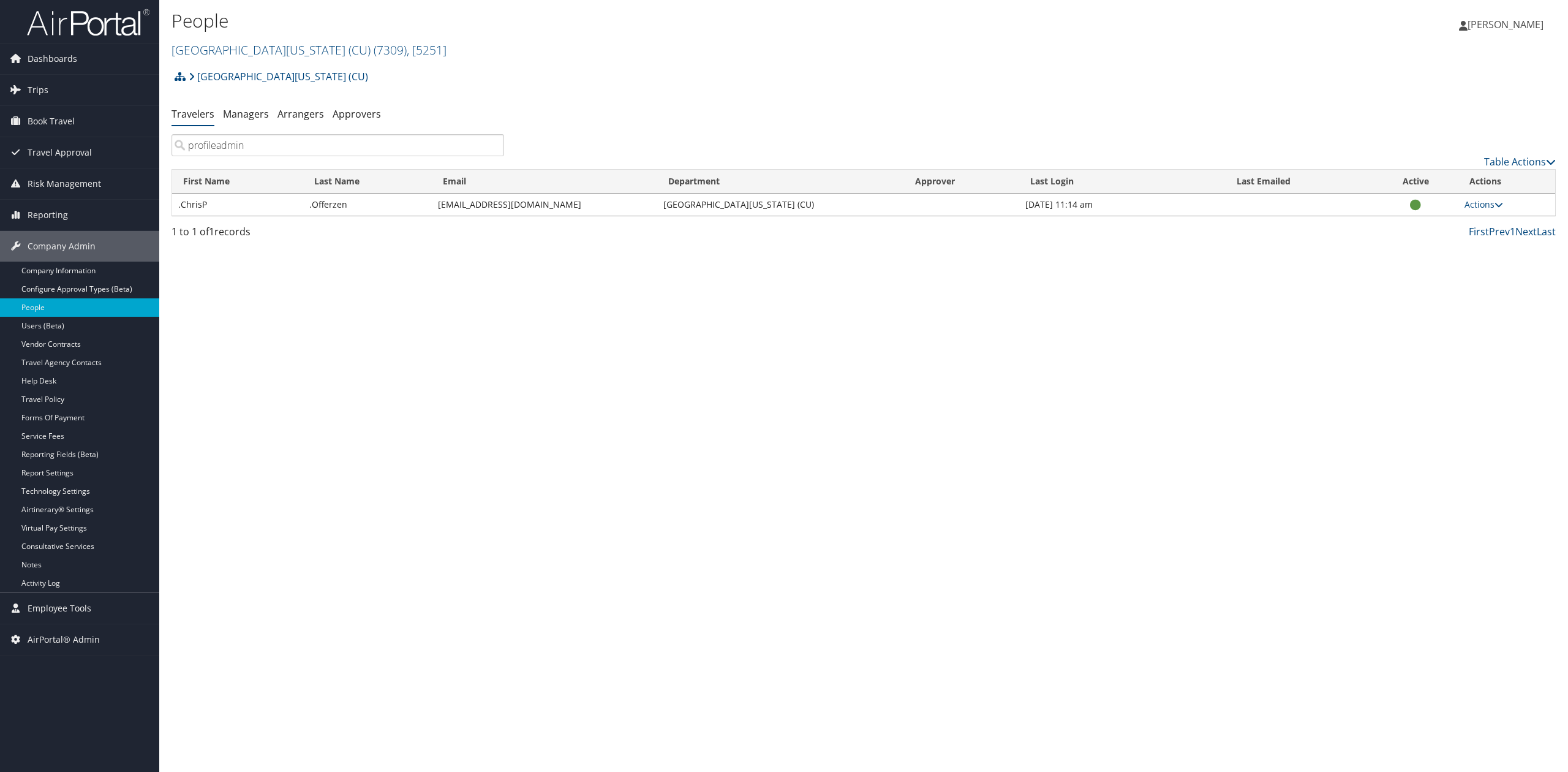
drag, startPoint x: 419, startPoint y: 447, endPoint x: 299, endPoint y: 442, distance: 120.1
click at [419, 447] on div "People [GEOGRAPHIC_DATA][US_STATE] (CU) ( 7309 ) , [ 5251 ] [GEOGRAPHIC_DATA][U…" at bounding box center [864, 386] width 1409 height 772
click at [76, 385] on link "Help Desk" at bounding box center [79, 381] width 159 height 18
